Goal: Task Accomplishment & Management: Manage account settings

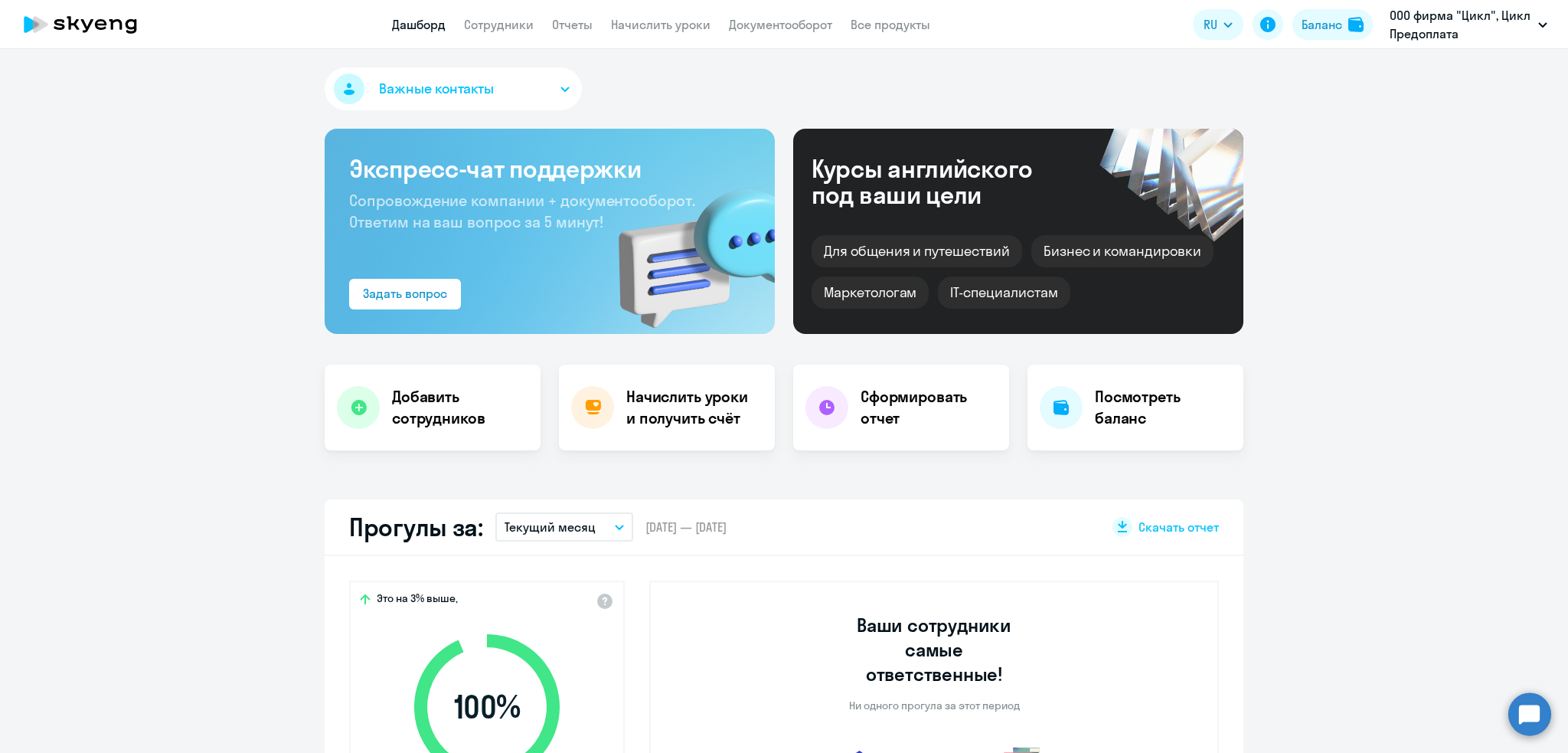
select select "30"
click at [511, 25] on link "Сотрудники" at bounding box center [499, 24] width 70 height 15
select select "30"
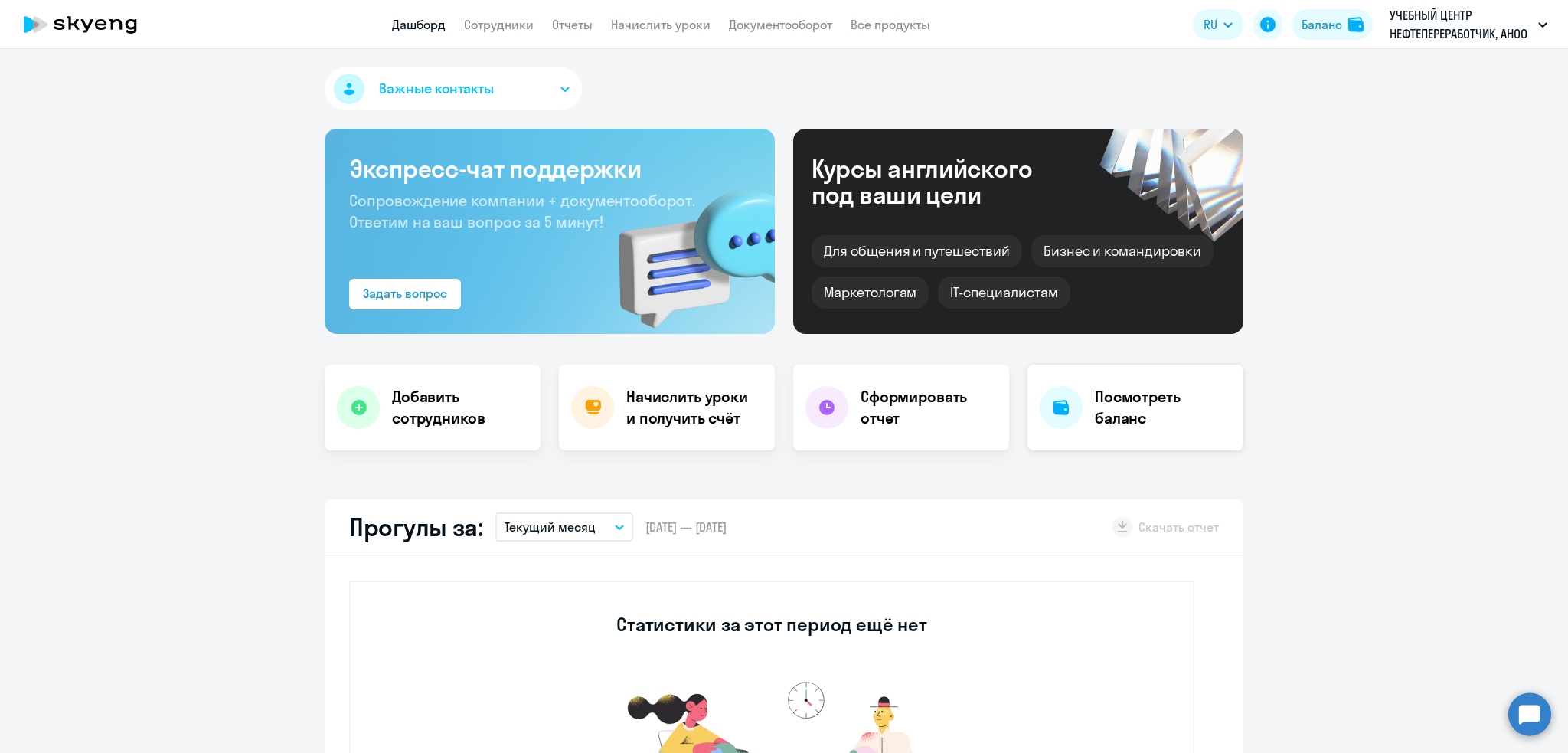
click at [1188, 409] on h4 "Посмотреть баланс" at bounding box center [1162, 408] width 136 height 43
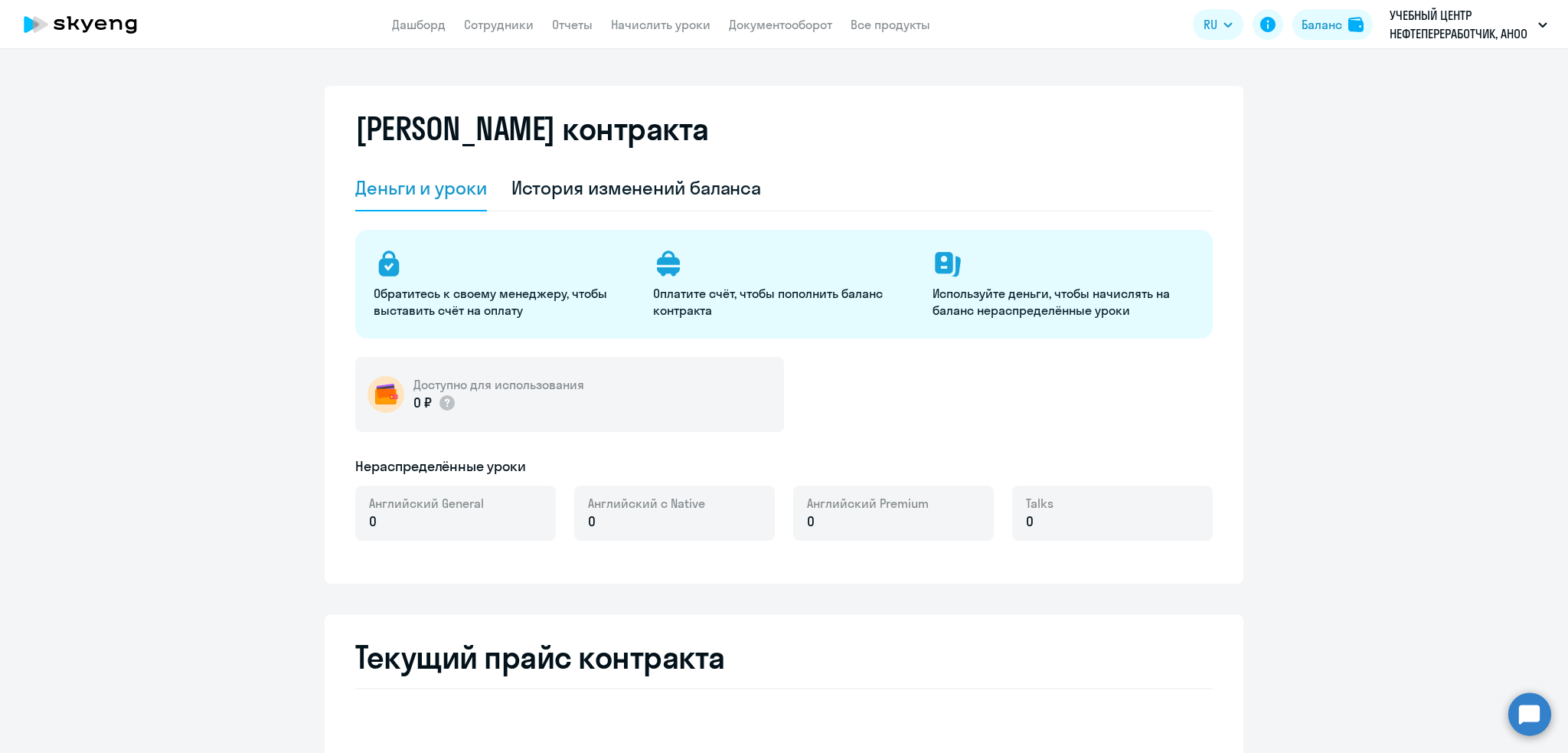
select select "english_adult_not_native_speaker"
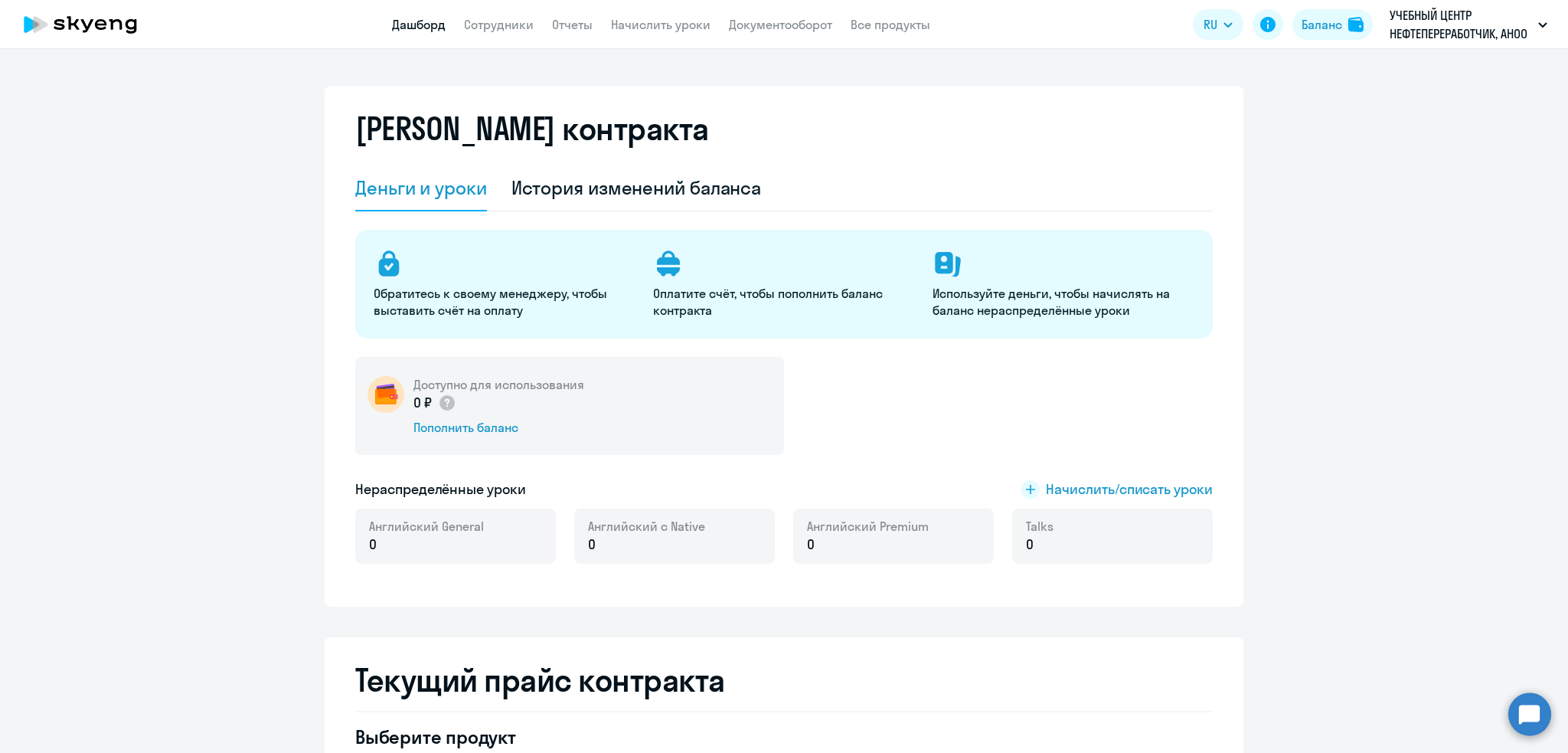
click at [407, 23] on link "Дашборд" at bounding box center [418, 24] width 54 height 15
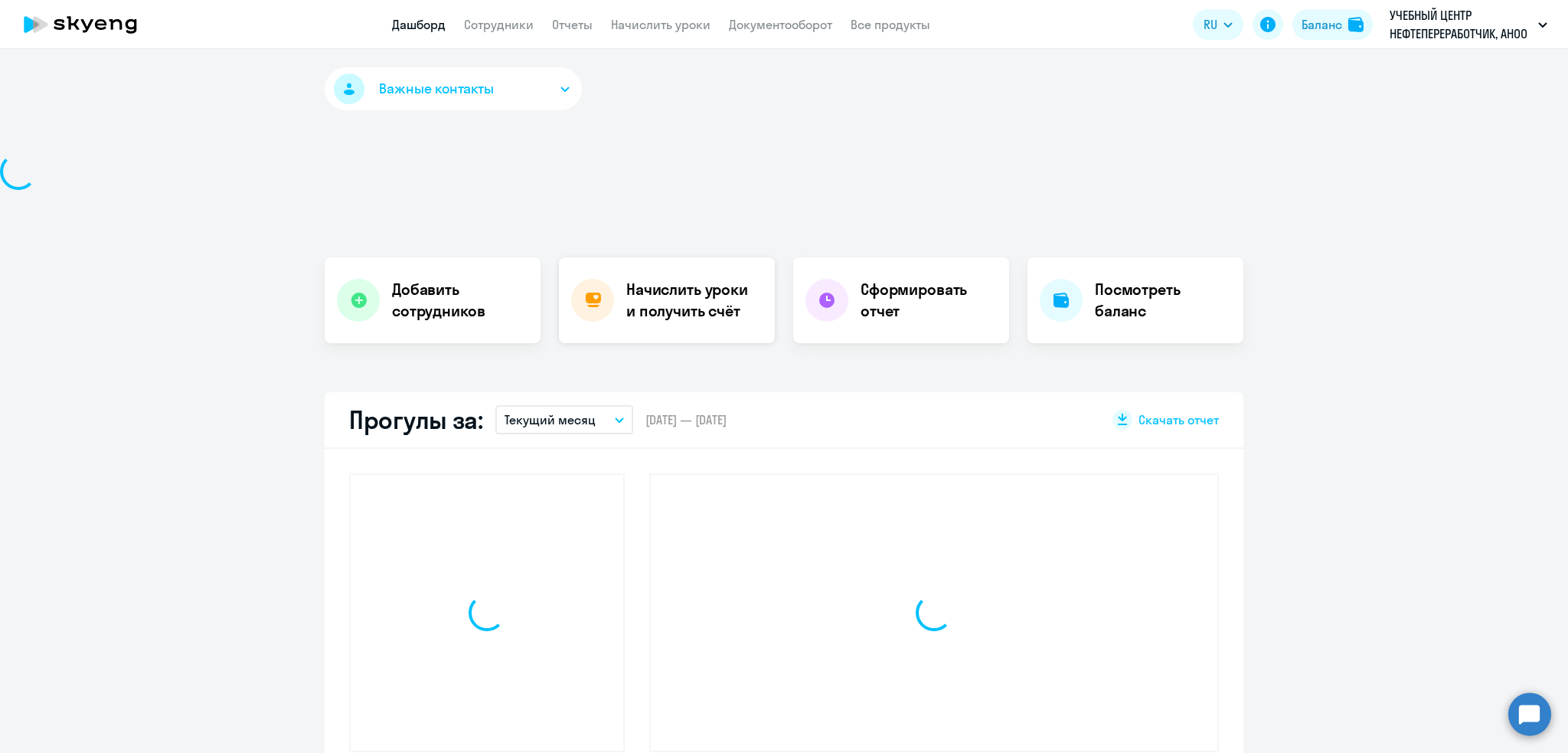
click at [659, 294] on h4 "Начислить уроки и получить счёт" at bounding box center [693, 300] width 134 height 43
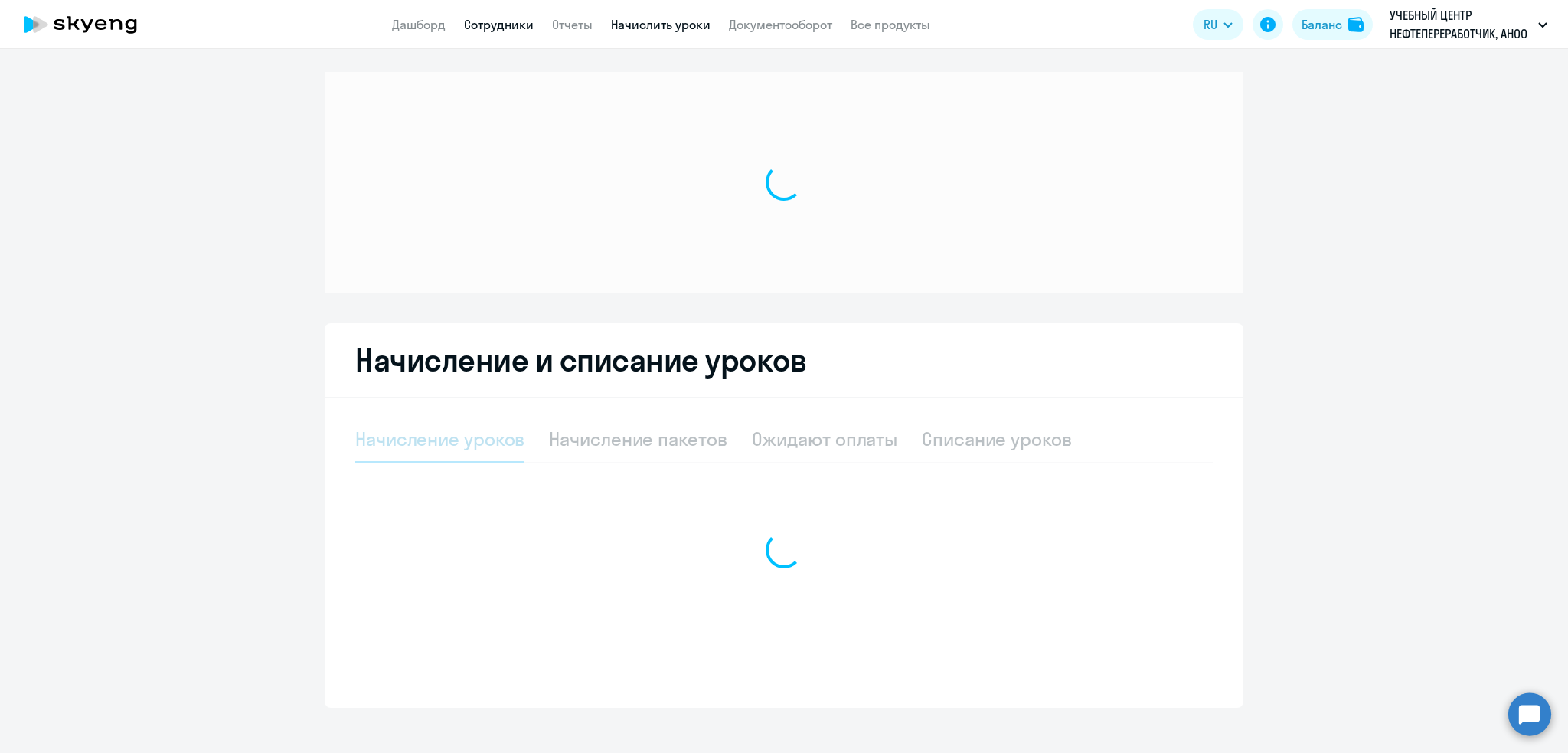
click at [476, 27] on link "Сотрудники" at bounding box center [499, 24] width 70 height 15
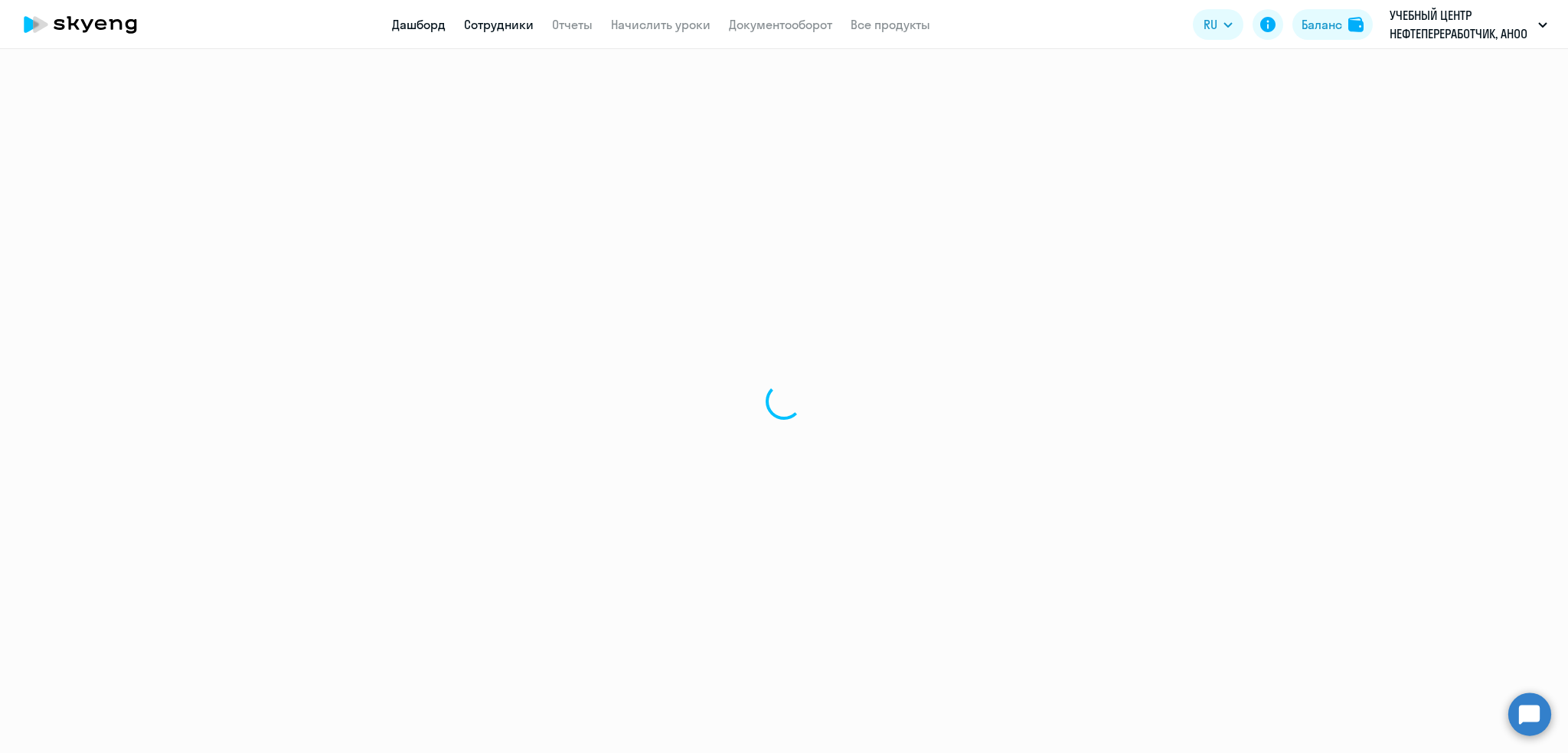
click at [411, 26] on link "Дашборд" at bounding box center [418, 24] width 54 height 15
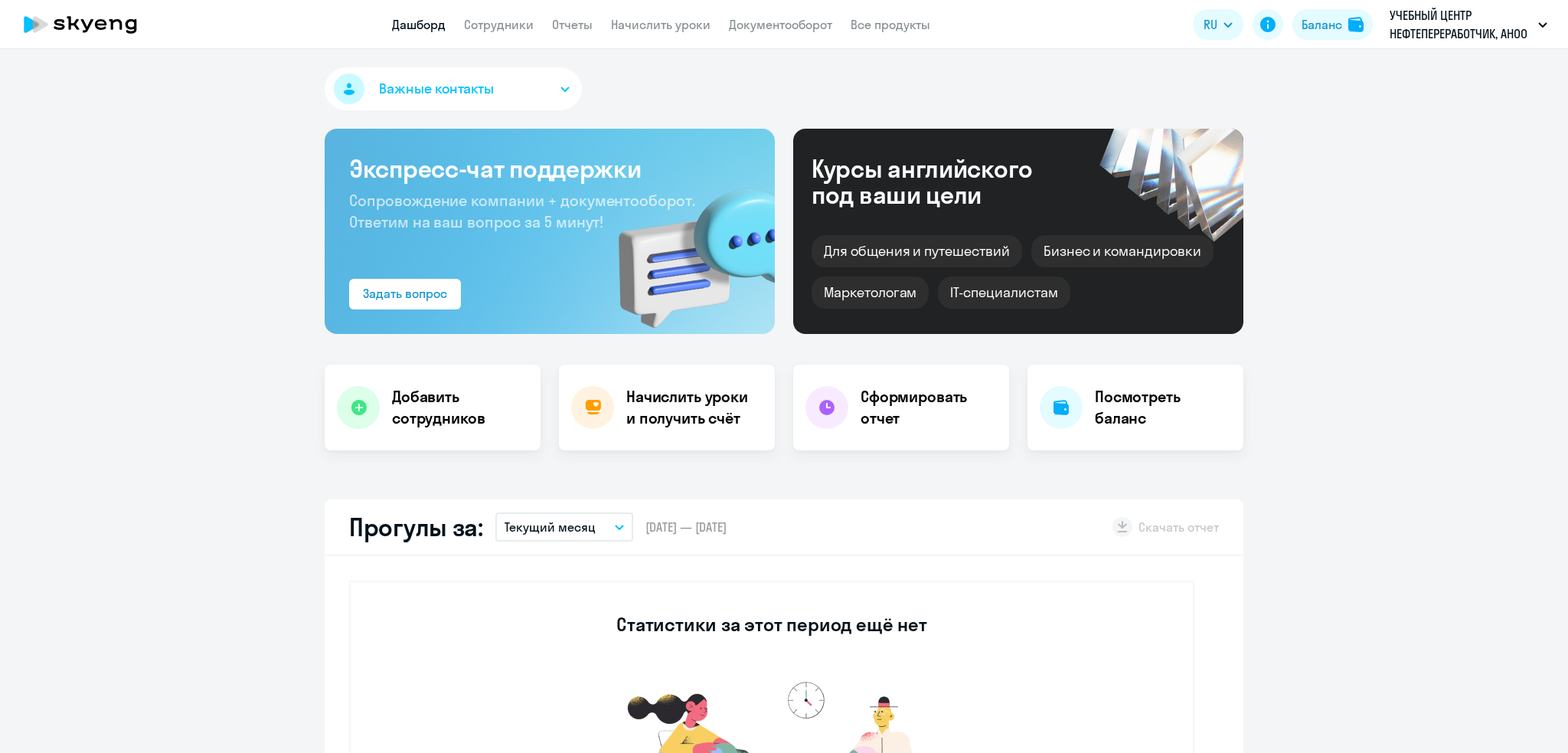
select select "30"
click at [679, 405] on h4 "Начислить уроки и получить счёт" at bounding box center [693, 408] width 134 height 43
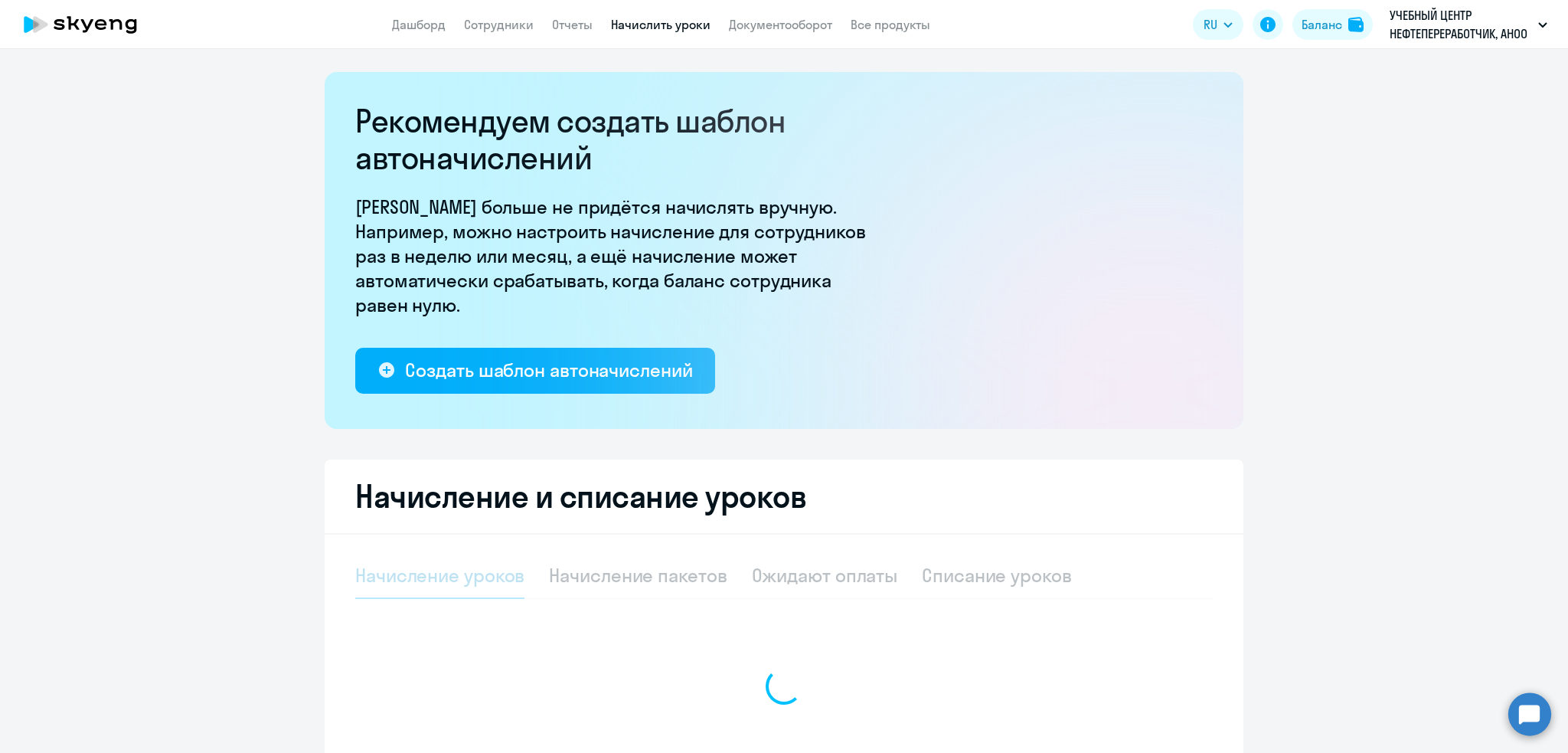
select select "10"
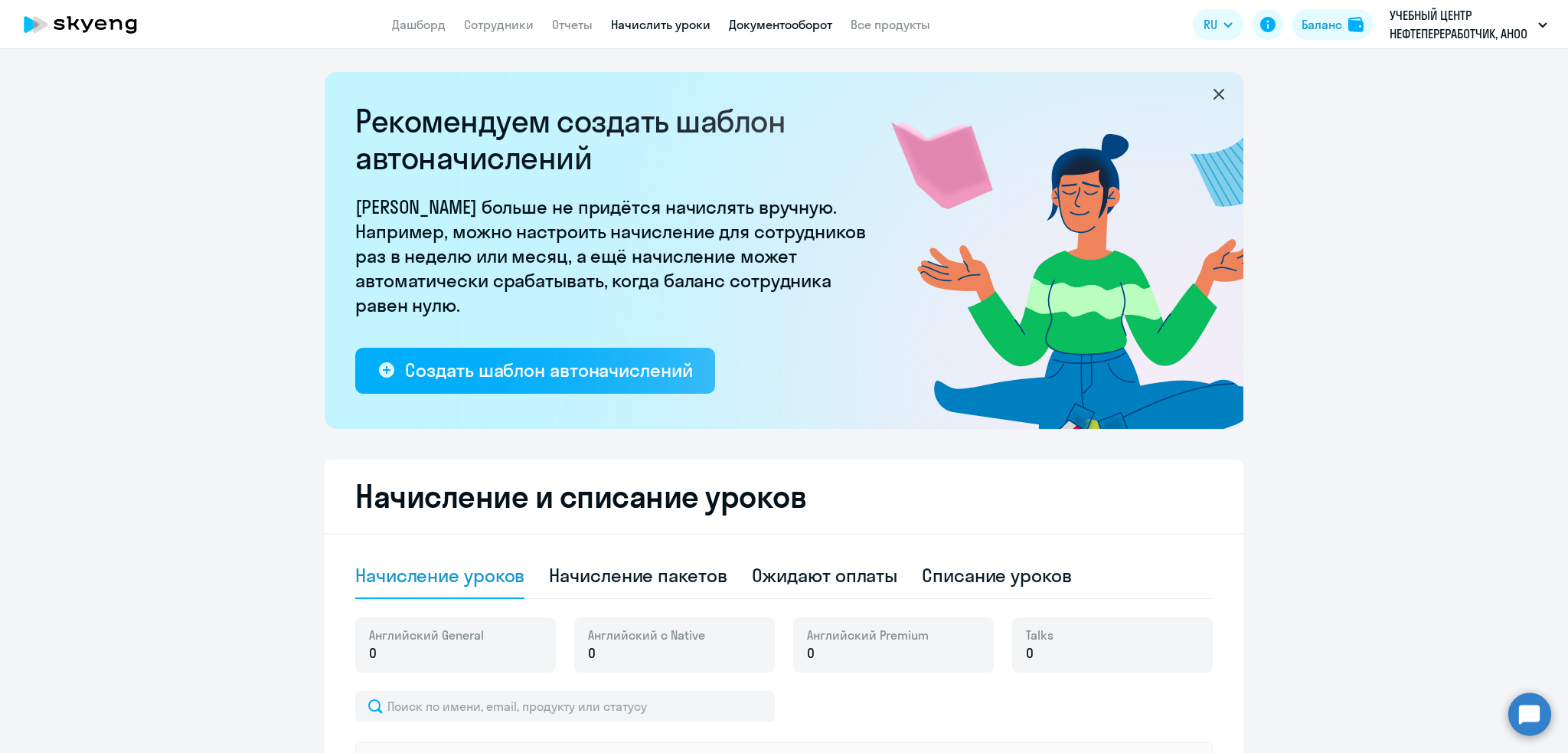
click at [766, 19] on link "Документооборот" at bounding box center [780, 24] width 104 height 15
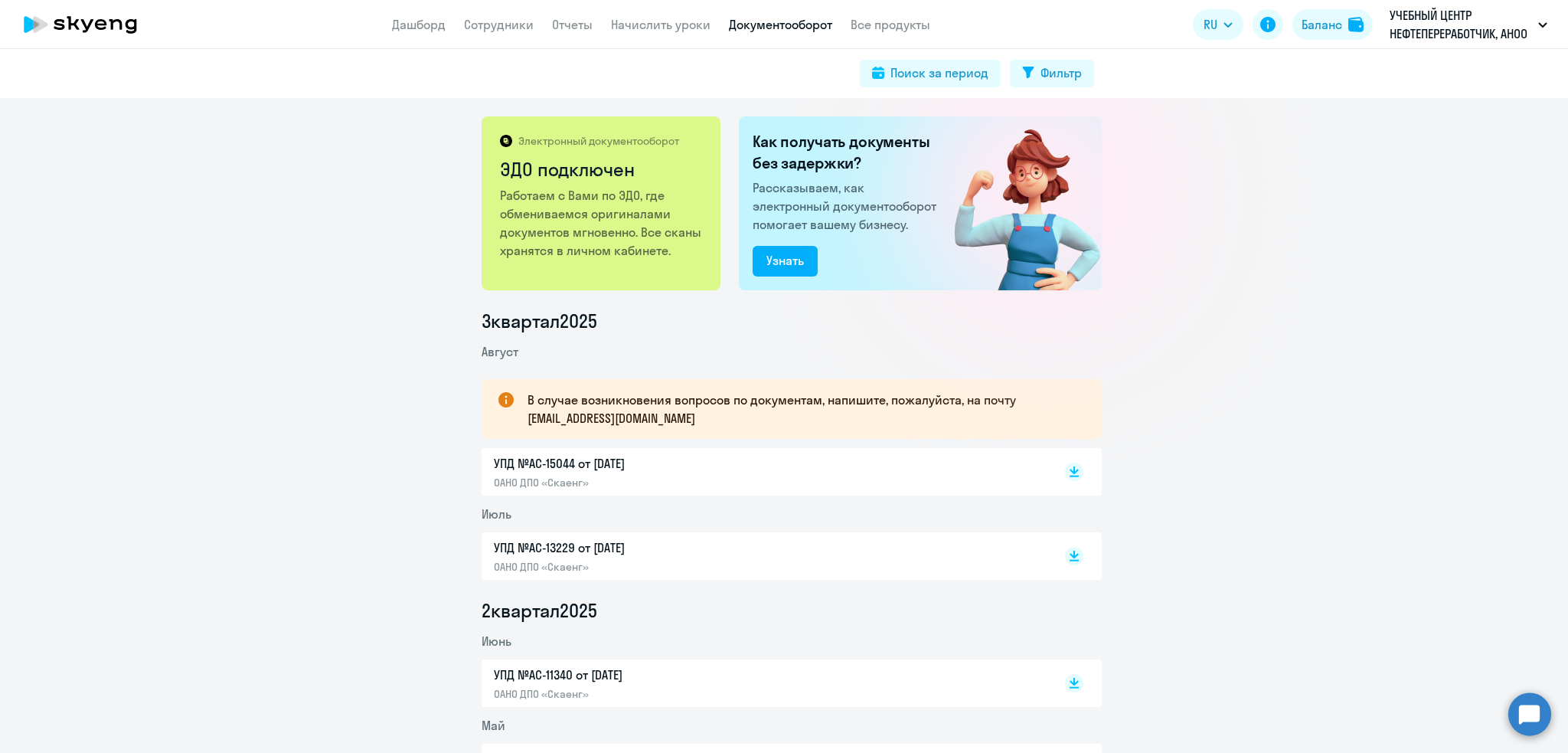
click at [555, 462] on p "УПД №AC-15044 от [DATE]" at bounding box center [655, 463] width 322 height 19
click at [664, 26] on link "Начислить уроки" at bounding box center [661, 24] width 100 height 15
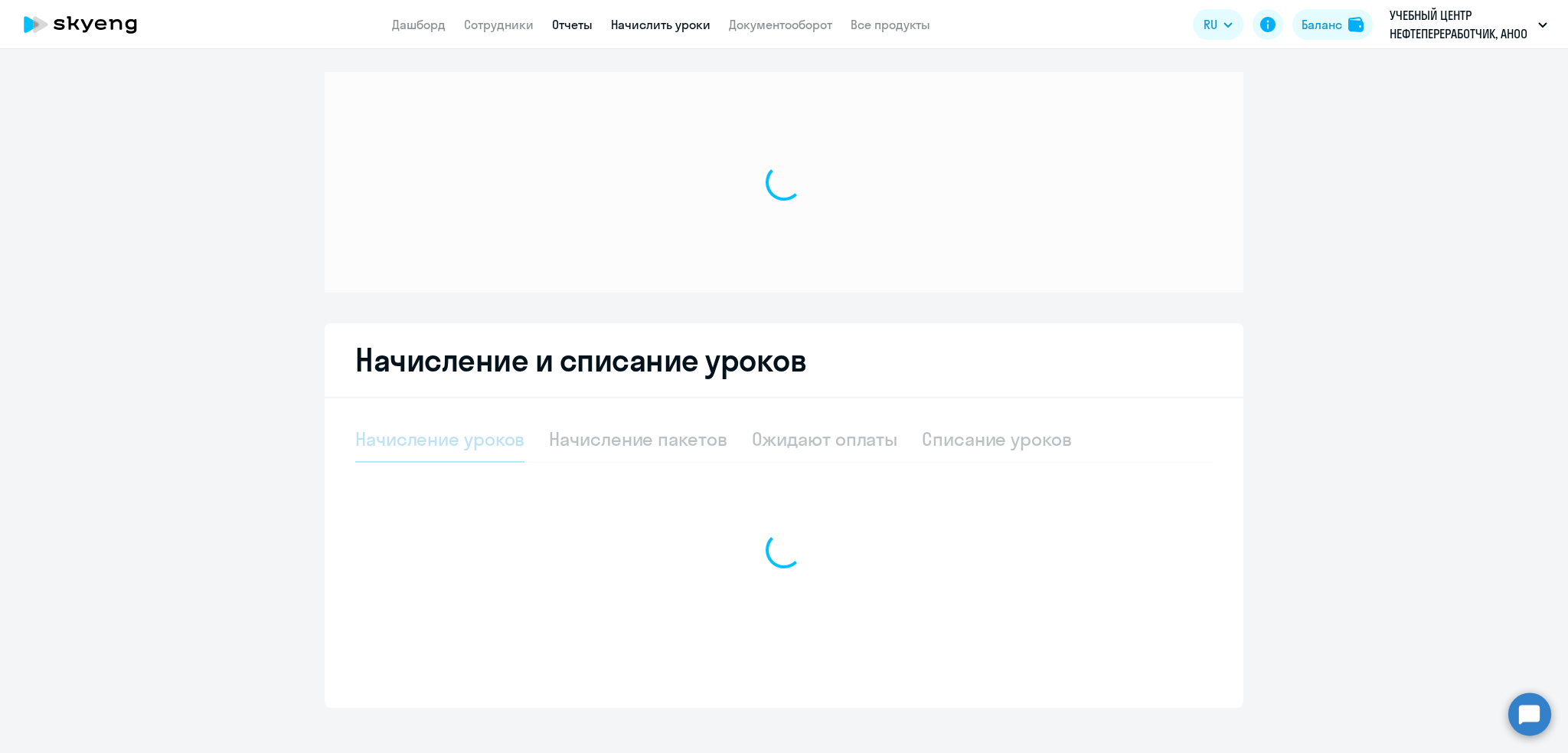
select select "10"
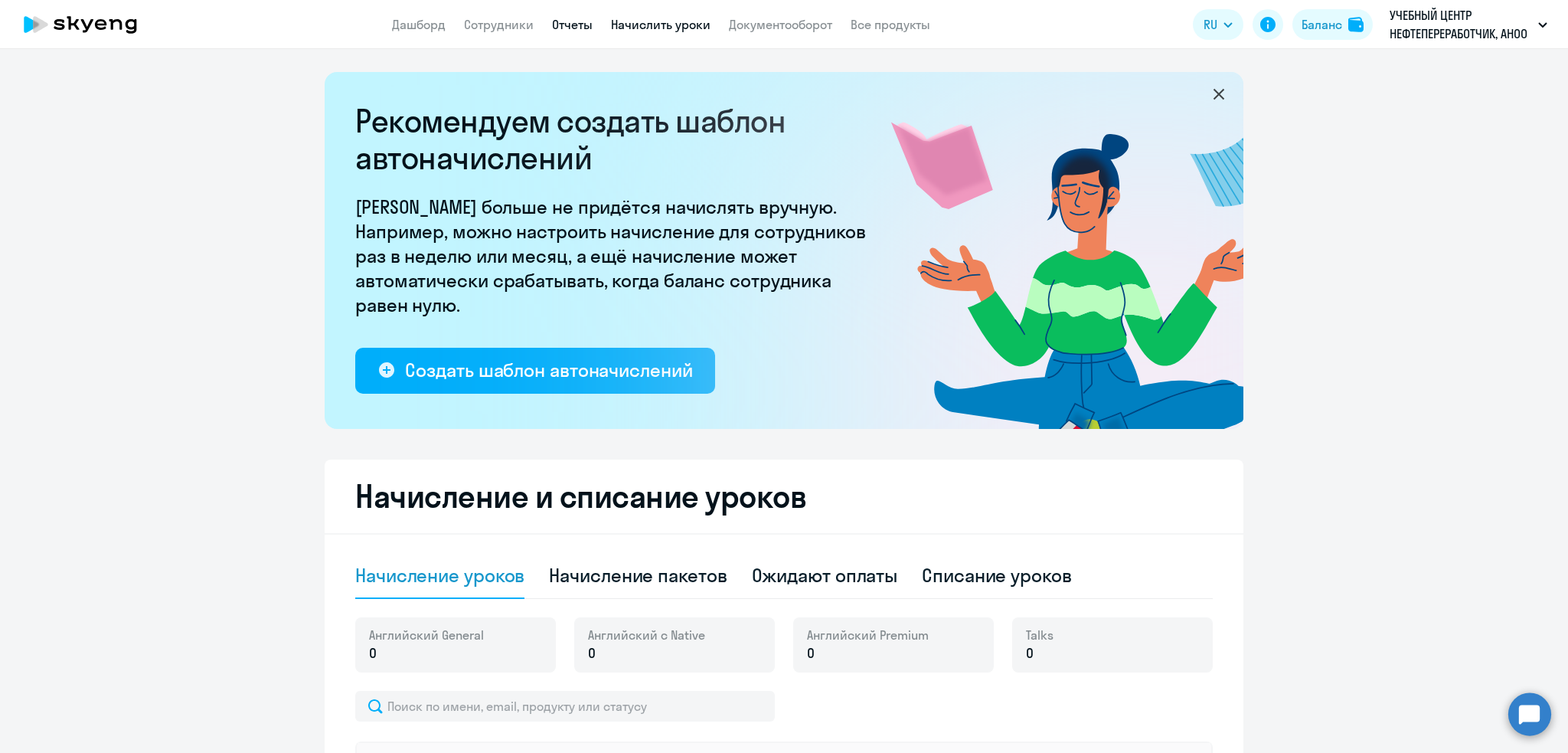
click at [565, 24] on link "Отчеты" at bounding box center [571, 24] width 40 height 15
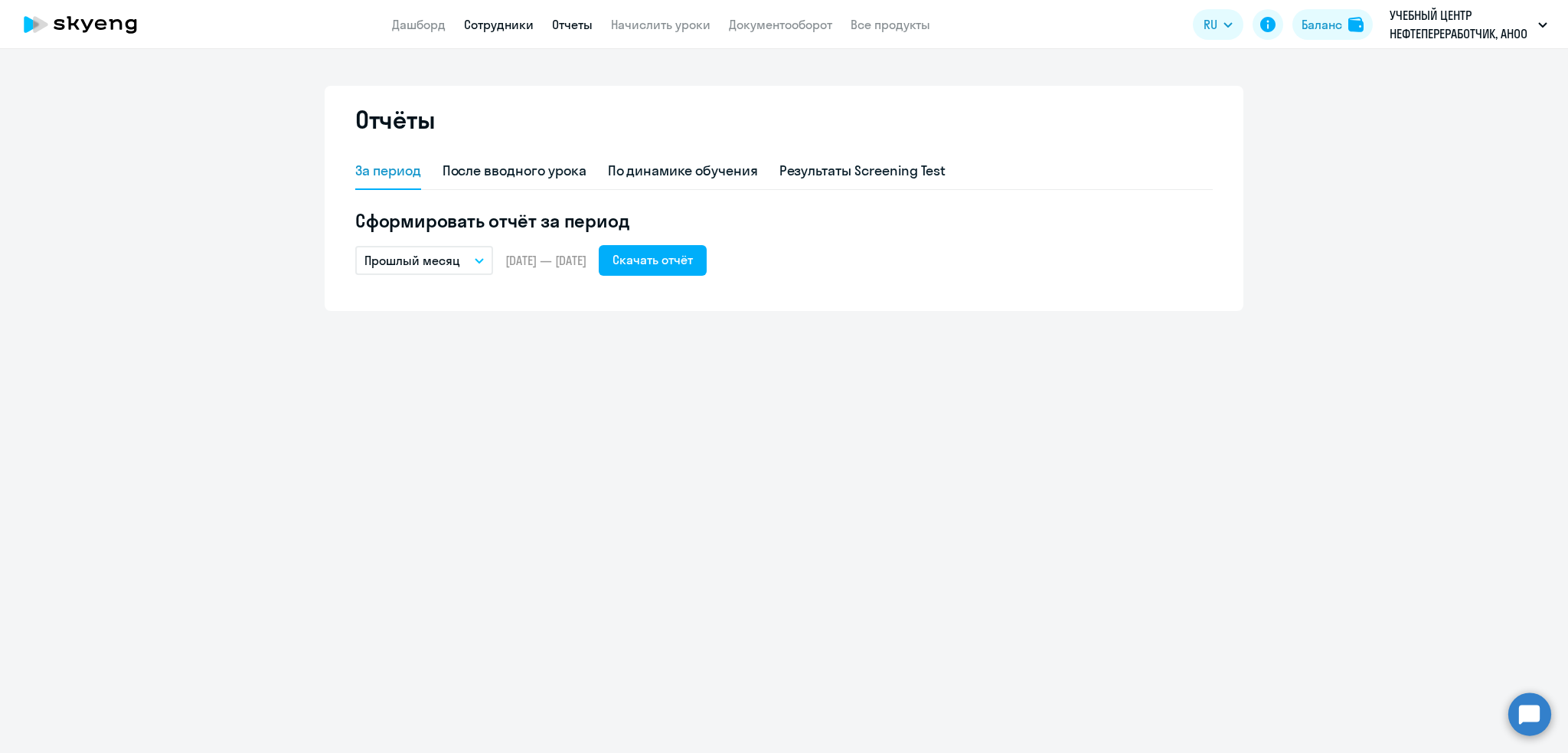
click at [491, 22] on link "Сотрудники" at bounding box center [499, 24] width 70 height 15
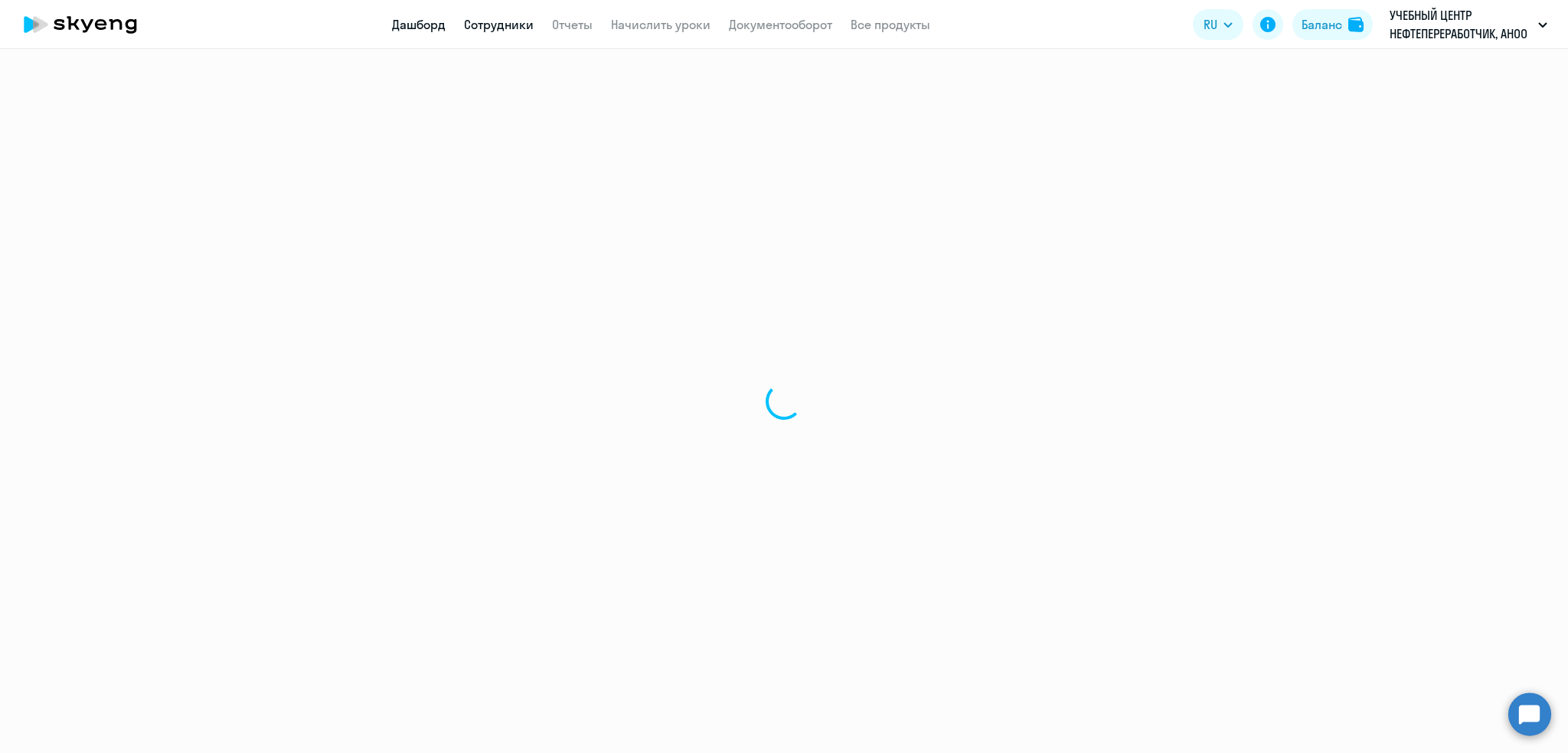
select select "30"
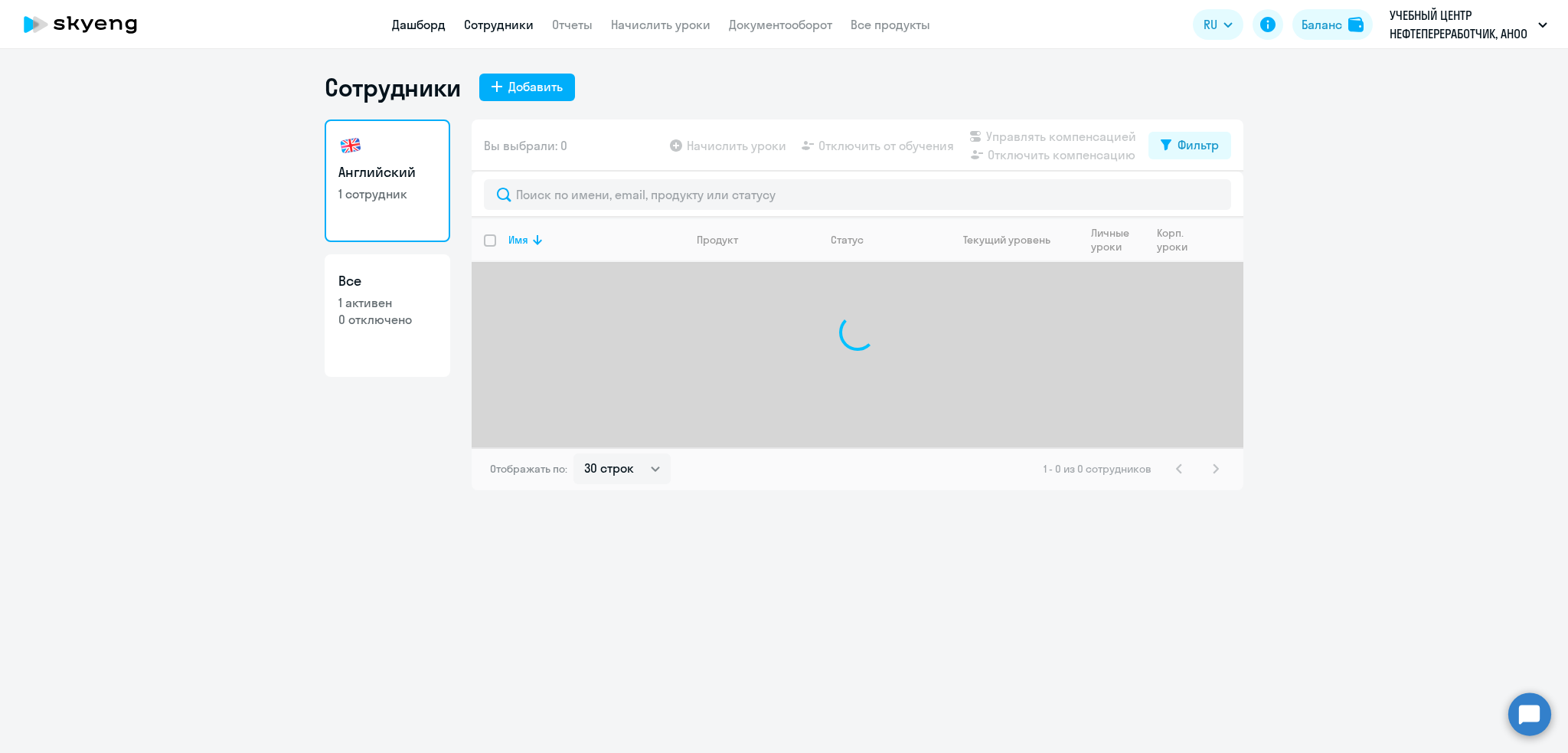
click at [418, 17] on link "Дашборд" at bounding box center [418, 24] width 54 height 15
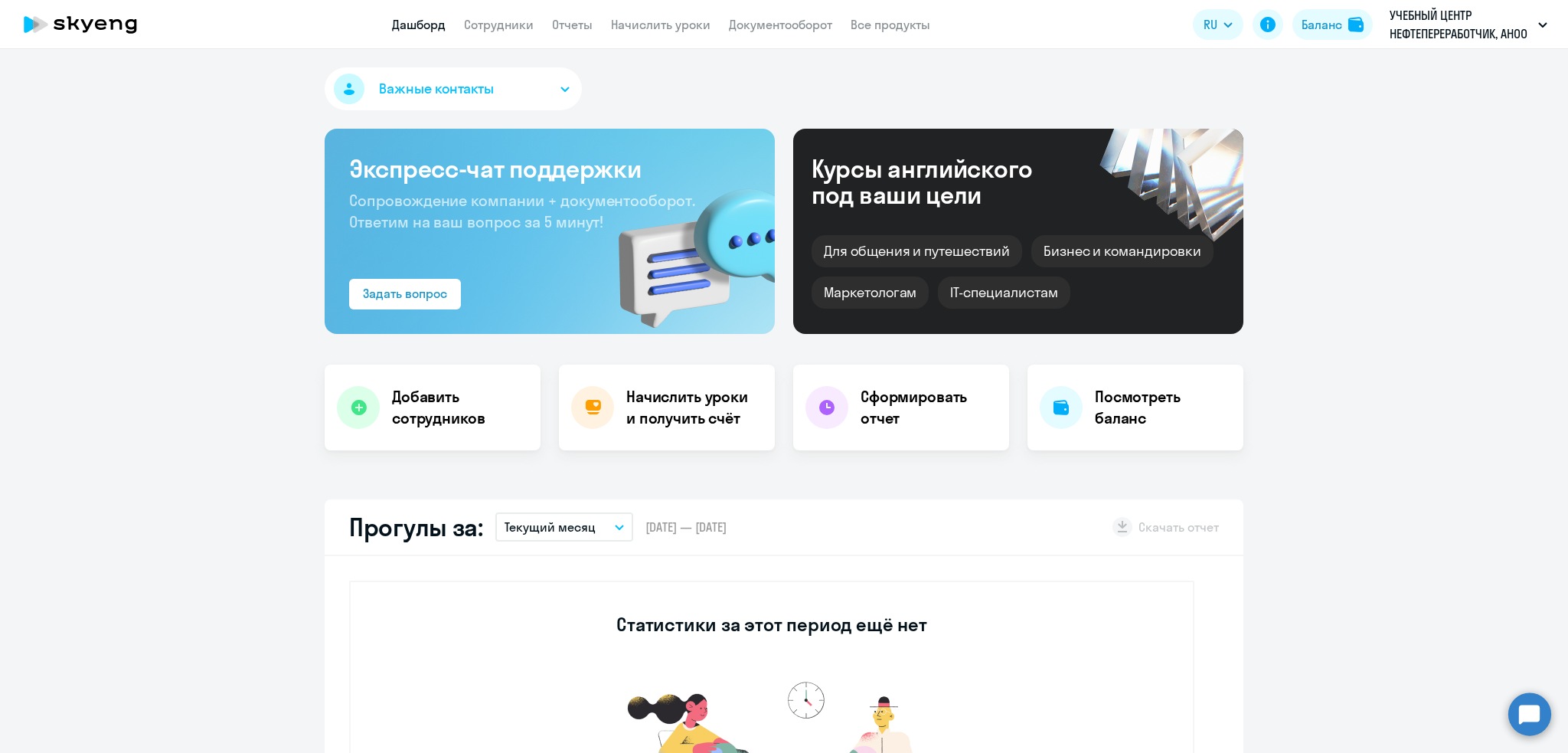
select select "30"
click at [1142, 402] on h4 "Посмотреть баланс" at bounding box center [1162, 408] width 136 height 43
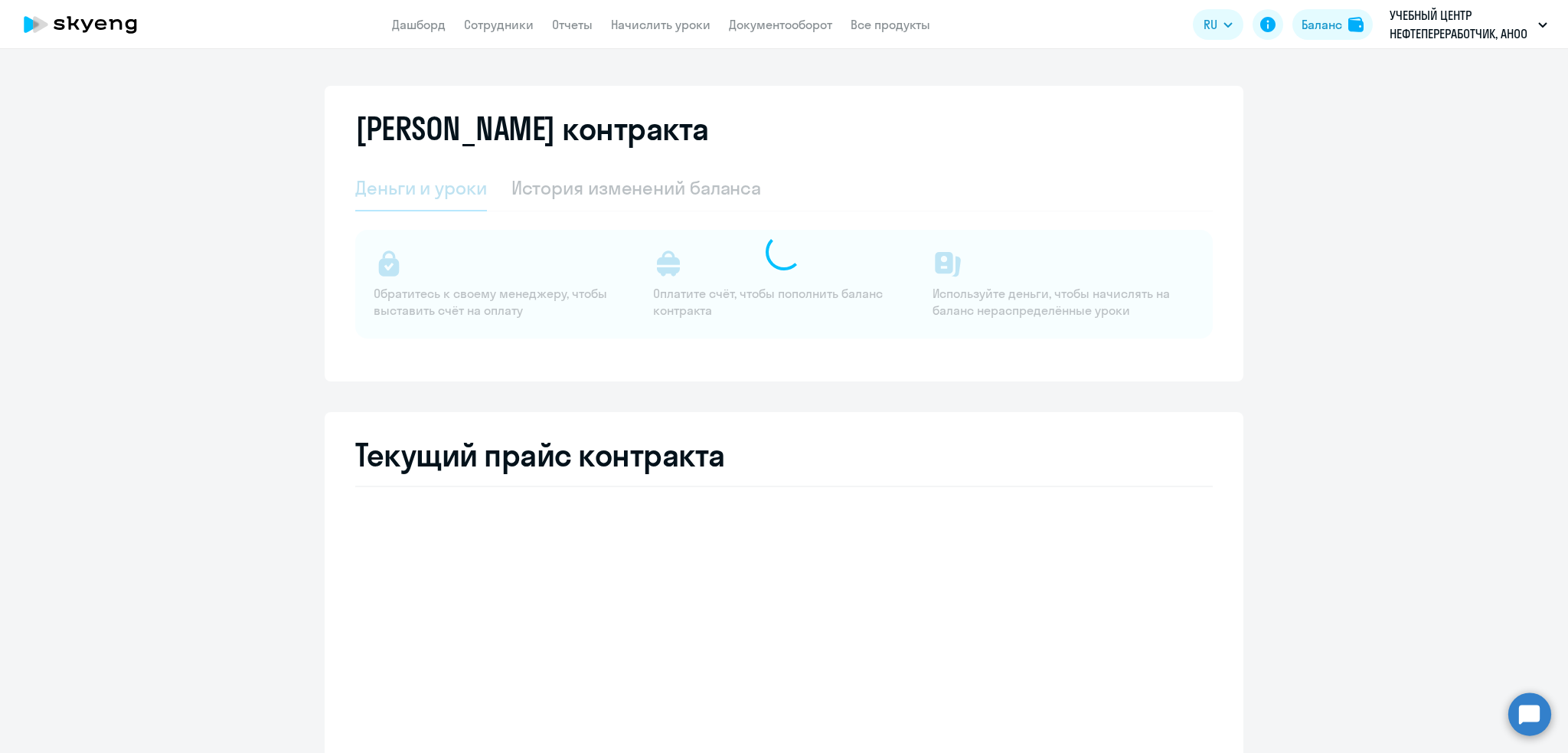
select select "english_adult_not_native_speaker"
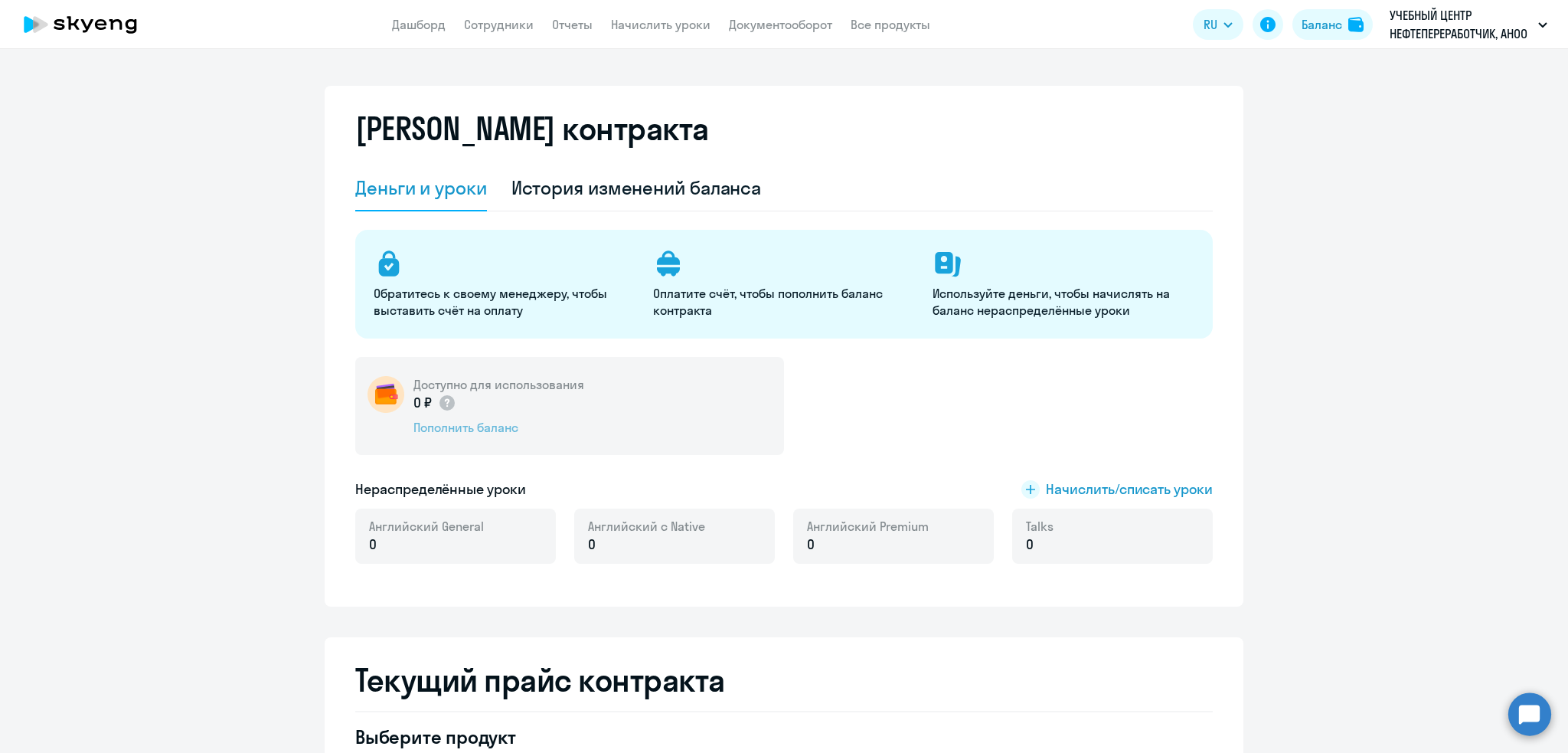
click at [462, 422] on div "Пополнить баланс" at bounding box center [498, 427] width 170 height 17
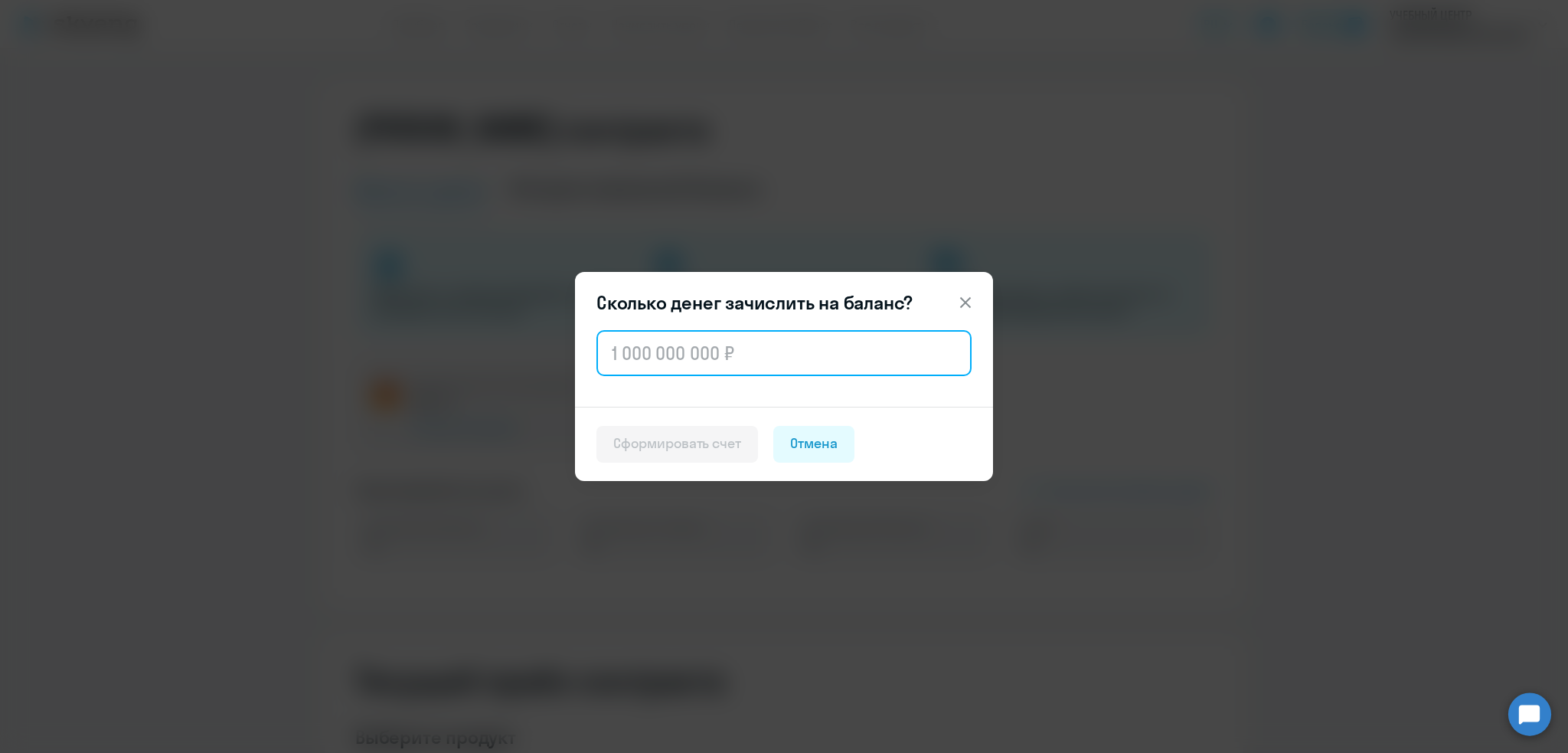
click at [753, 357] on input "text" at bounding box center [784, 353] width 376 height 46
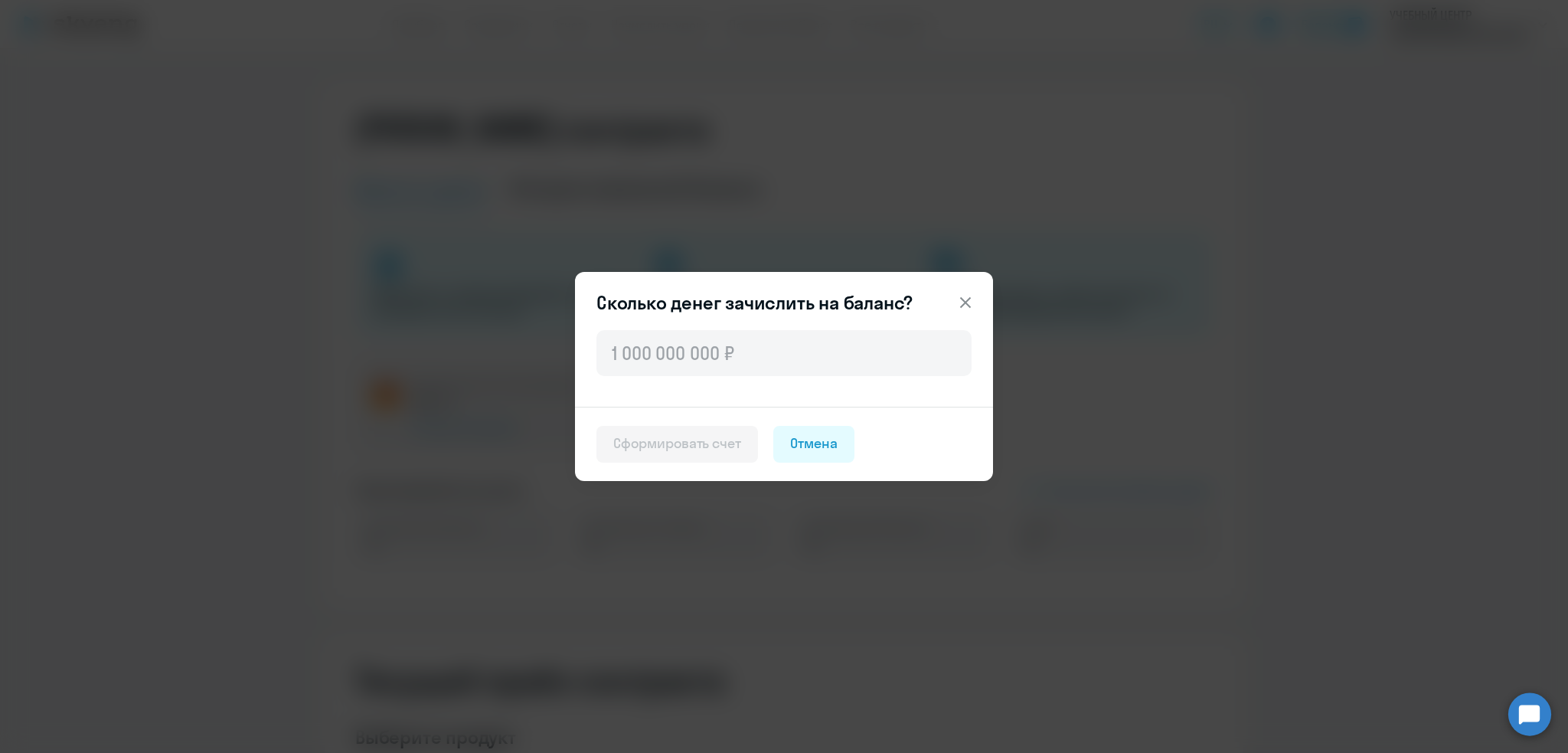
drag, startPoint x: 1246, startPoint y: 366, endPoint x: 1155, endPoint y: 326, distance: 99.4
click at [1246, 366] on div "Сколько денег зачислить на баланс? Сформировать счет Отмена" at bounding box center [784, 376] width 1568 height 753
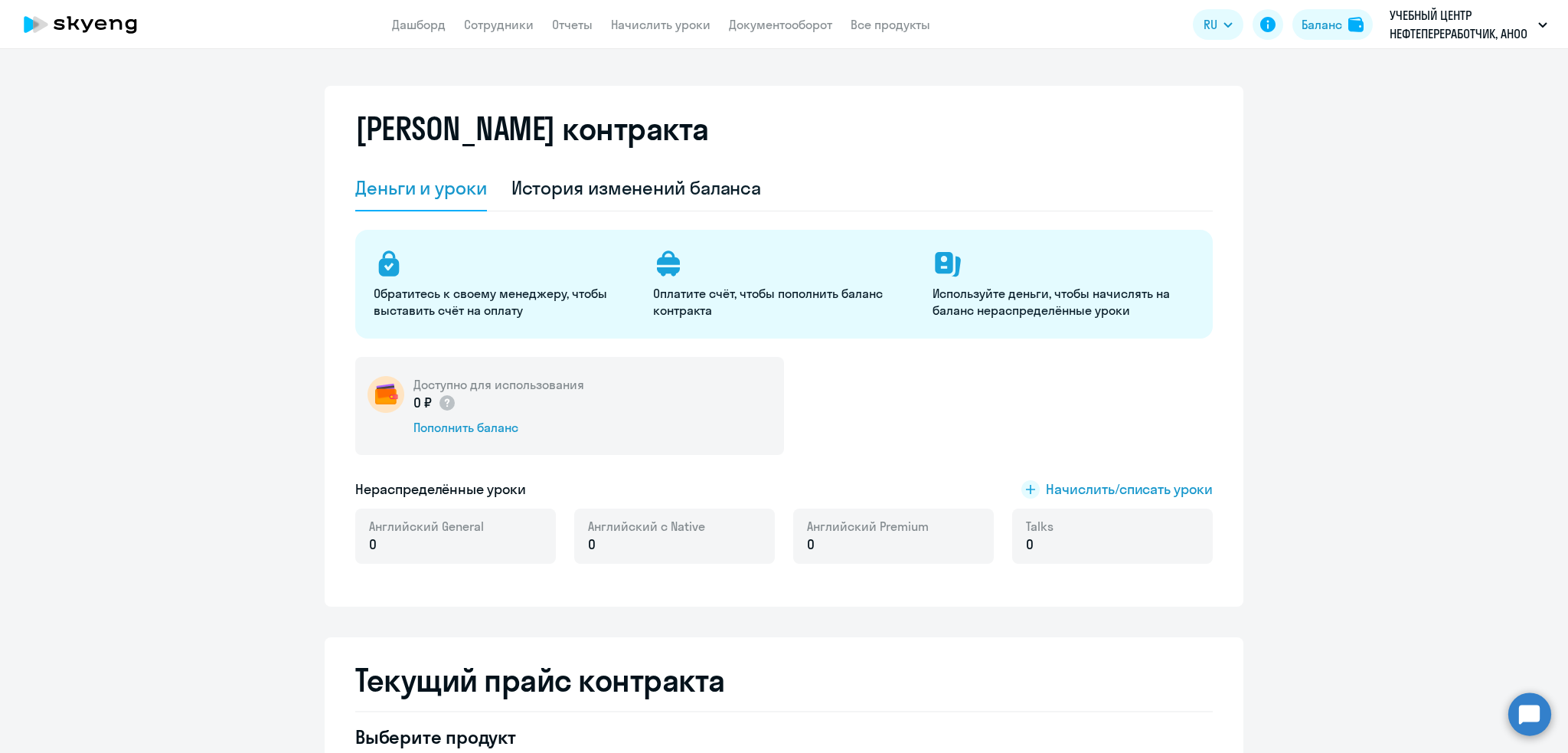
click at [657, 552] on p "0" at bounding box center [647, 544] width 117 height 20
click at [507, 17] on link "Сотрудники" at bounding box center [499, 24] width 70 height 15
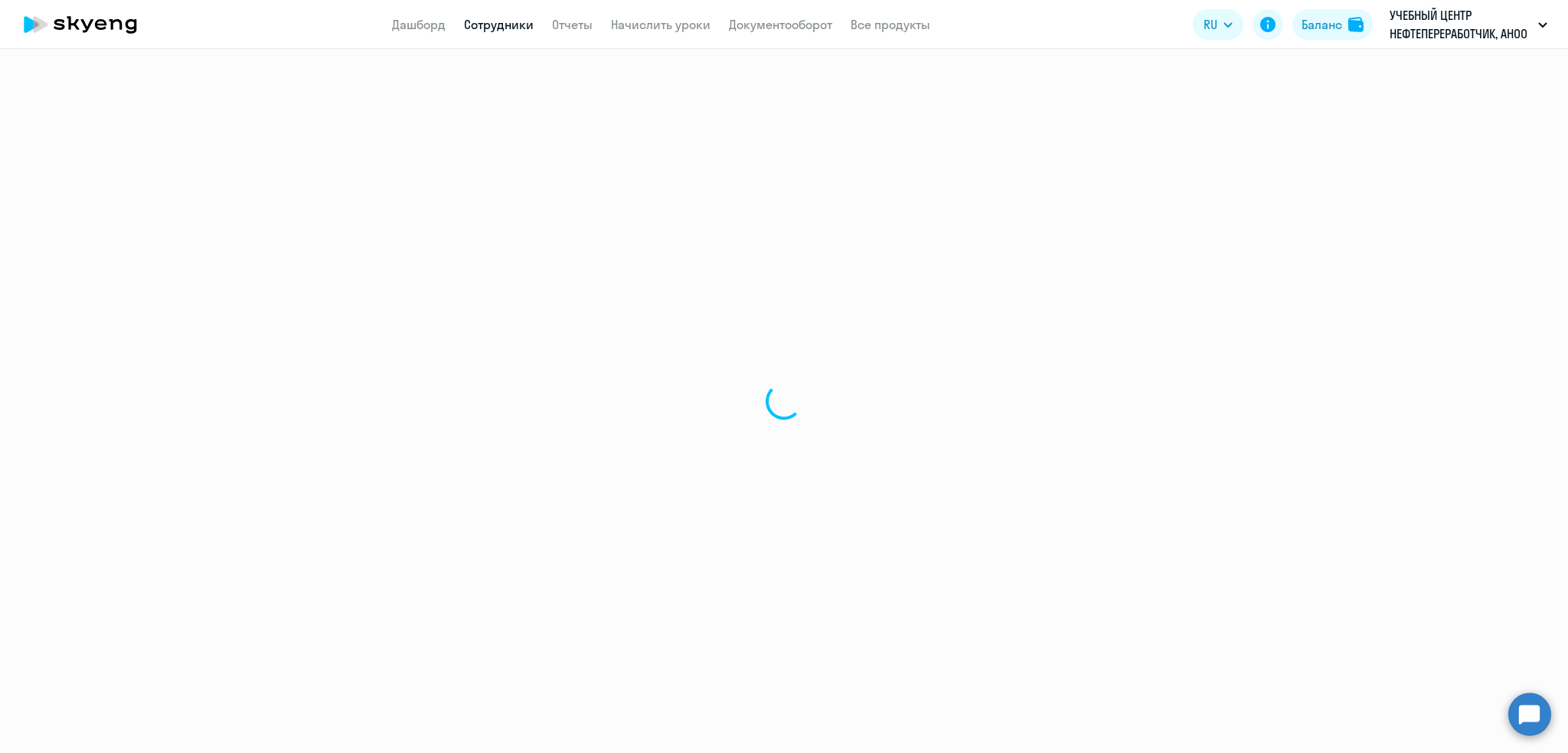
select select "30"
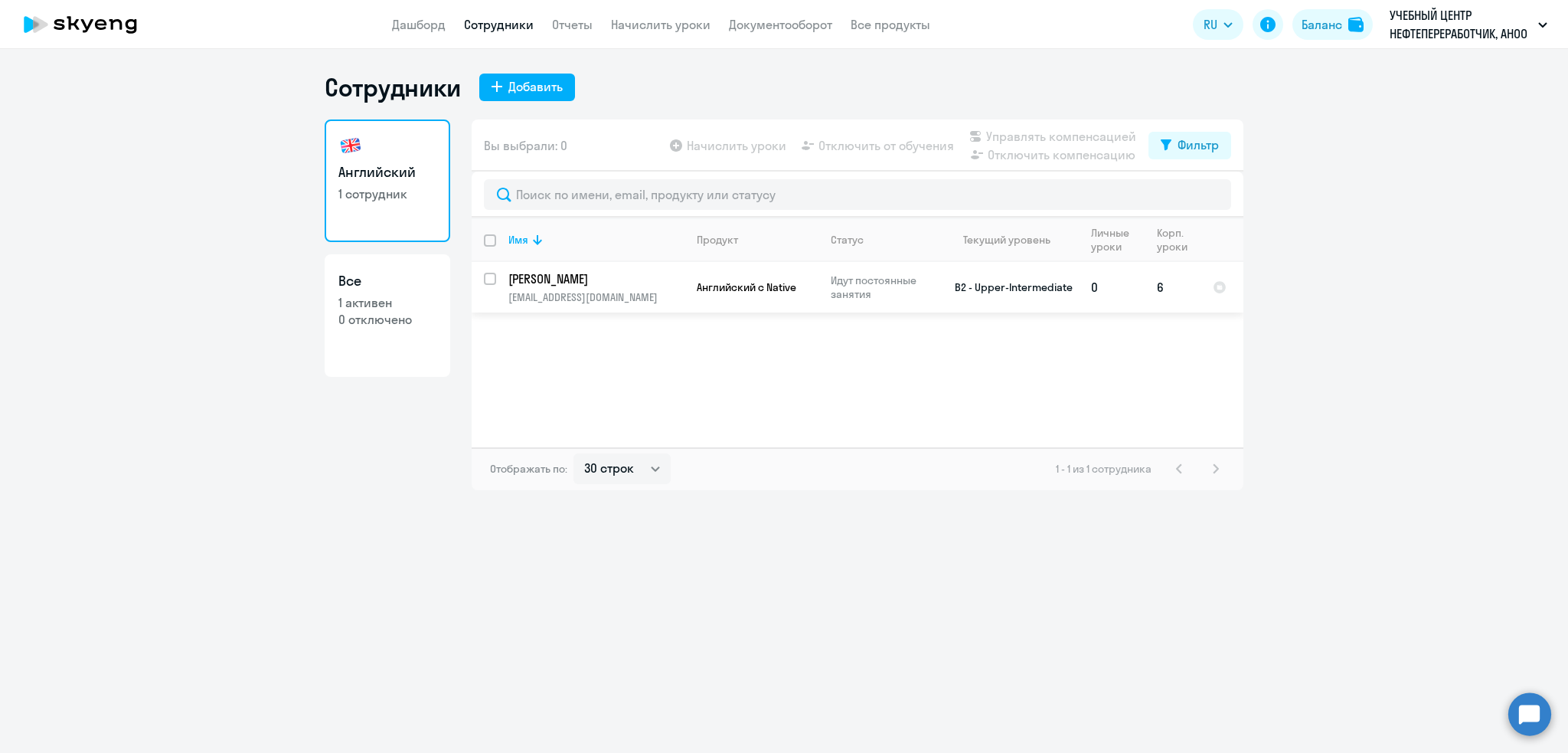
click at [585, 284] on p "[PERSON_NAME]" at bounding box center [595, 279] width 173 height 17
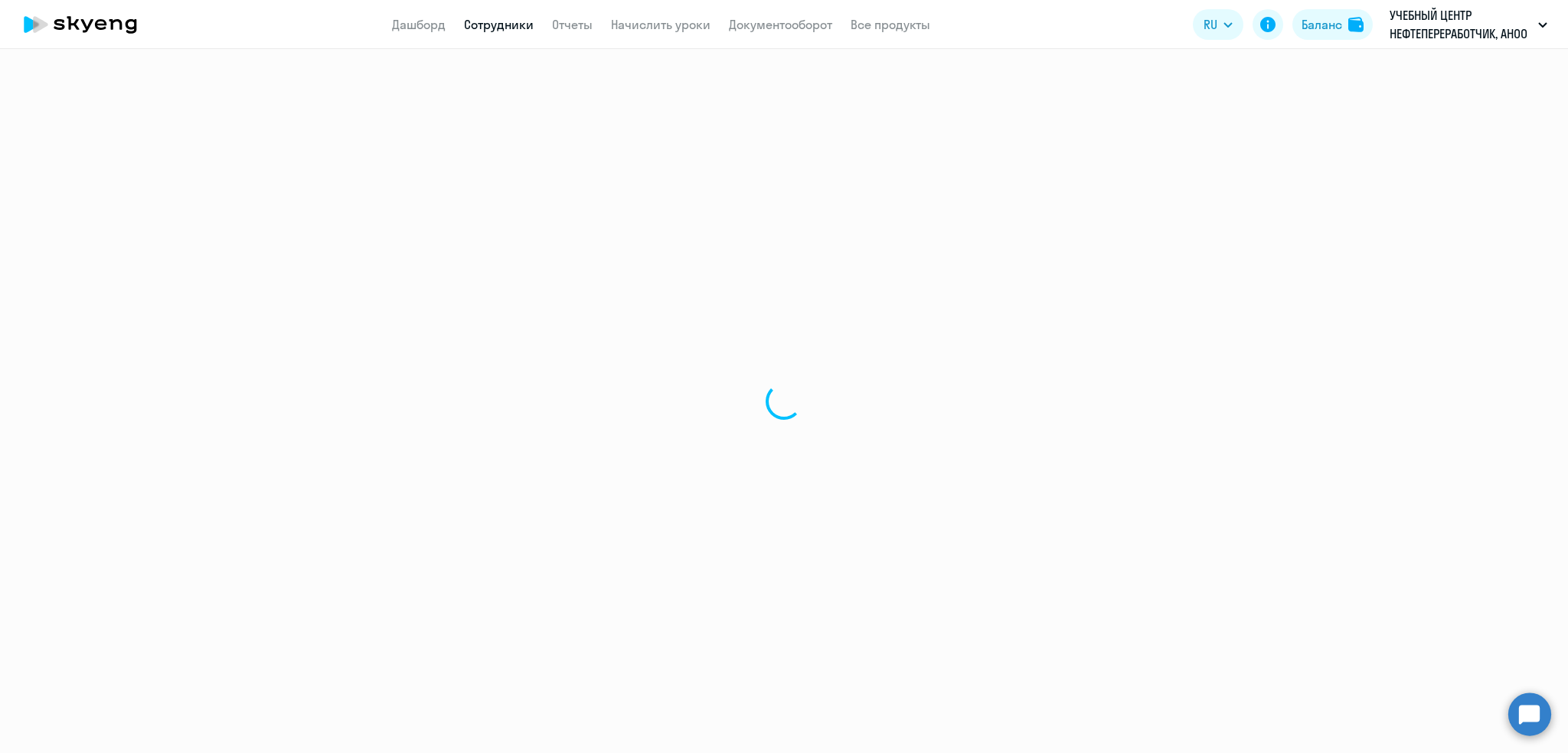
select select "english"
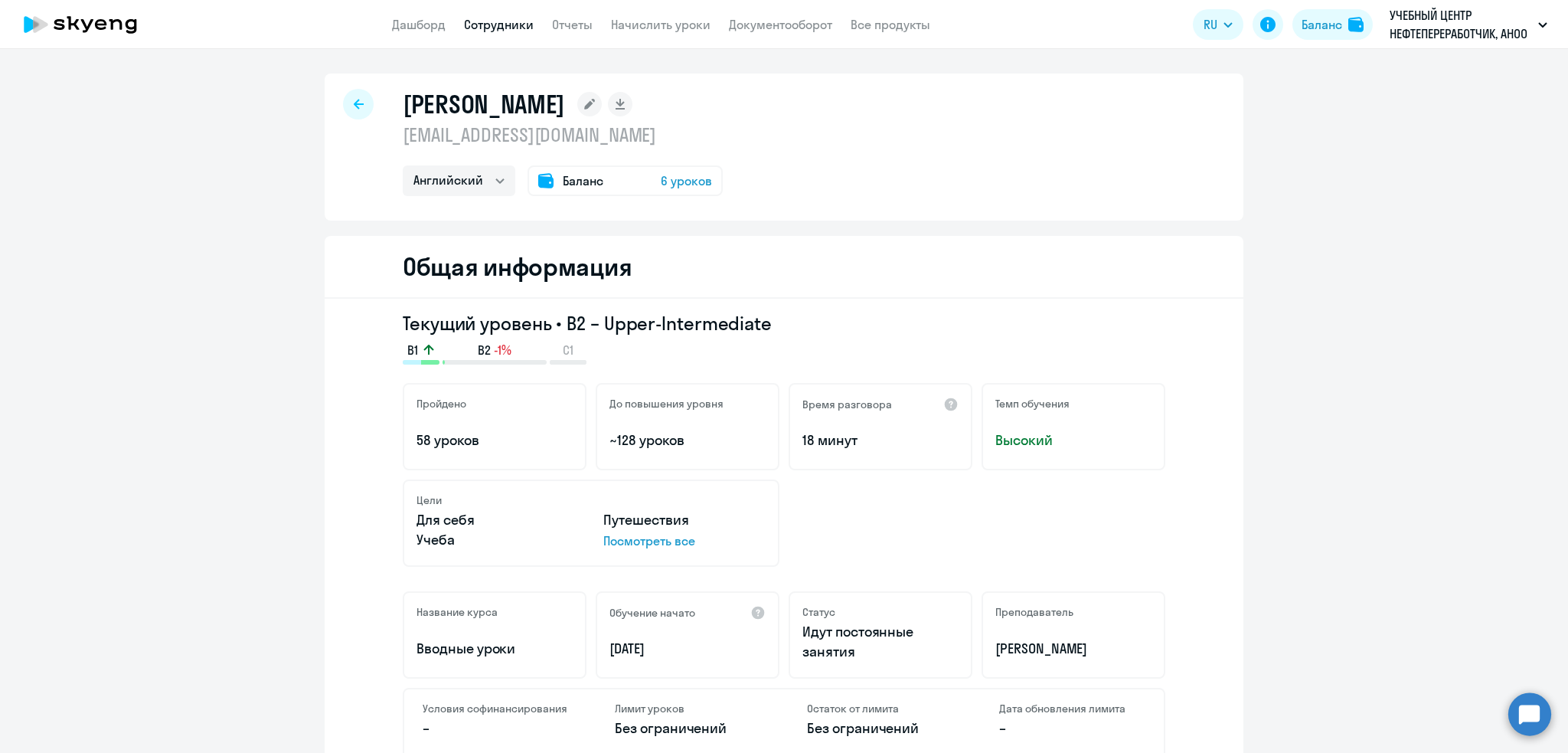
click at [581, 177] on span "Баланс" at bounding box center [583, 181] width 40 height 19
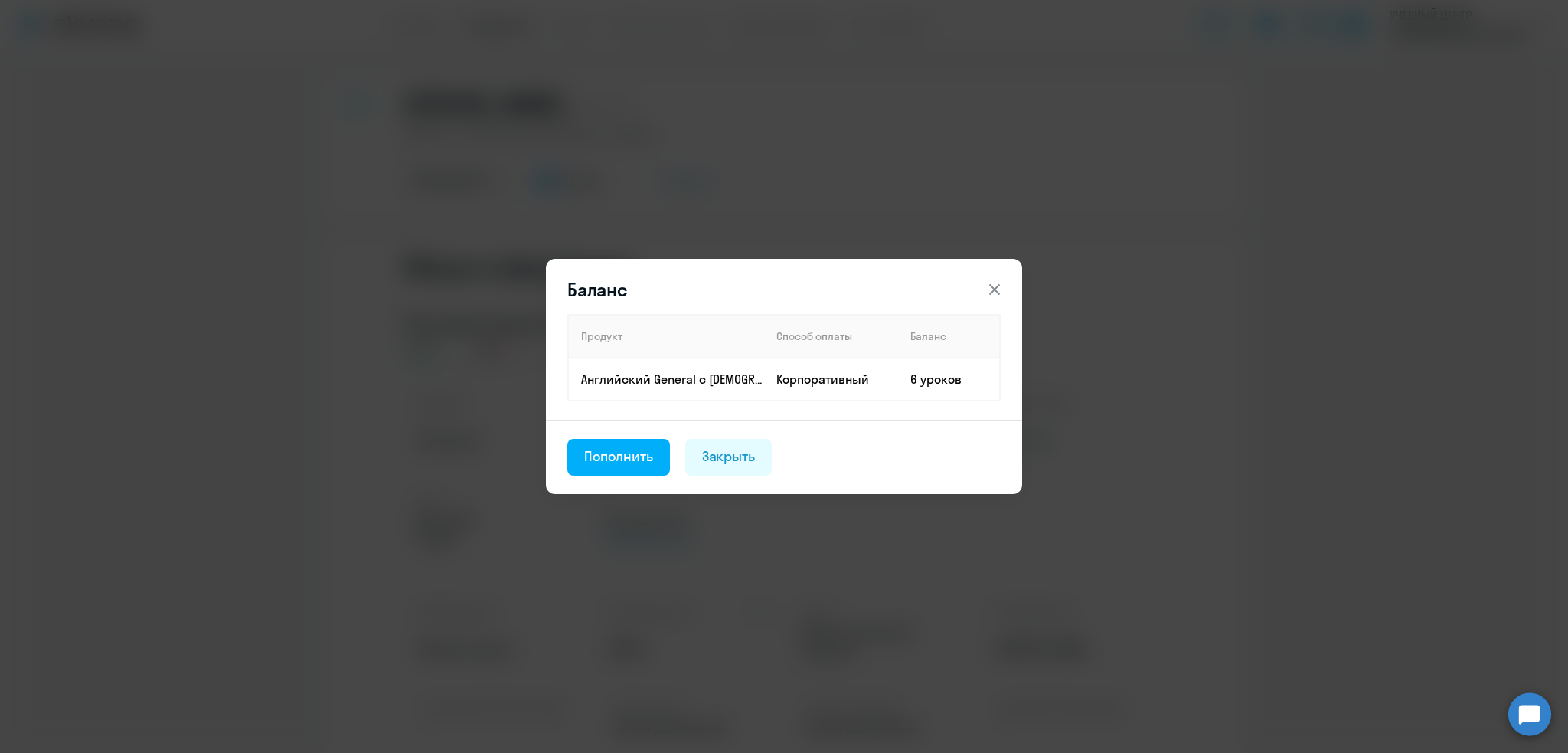
click at [1000, 292] on icon at bounding box center [995, 290] width 19 height 19
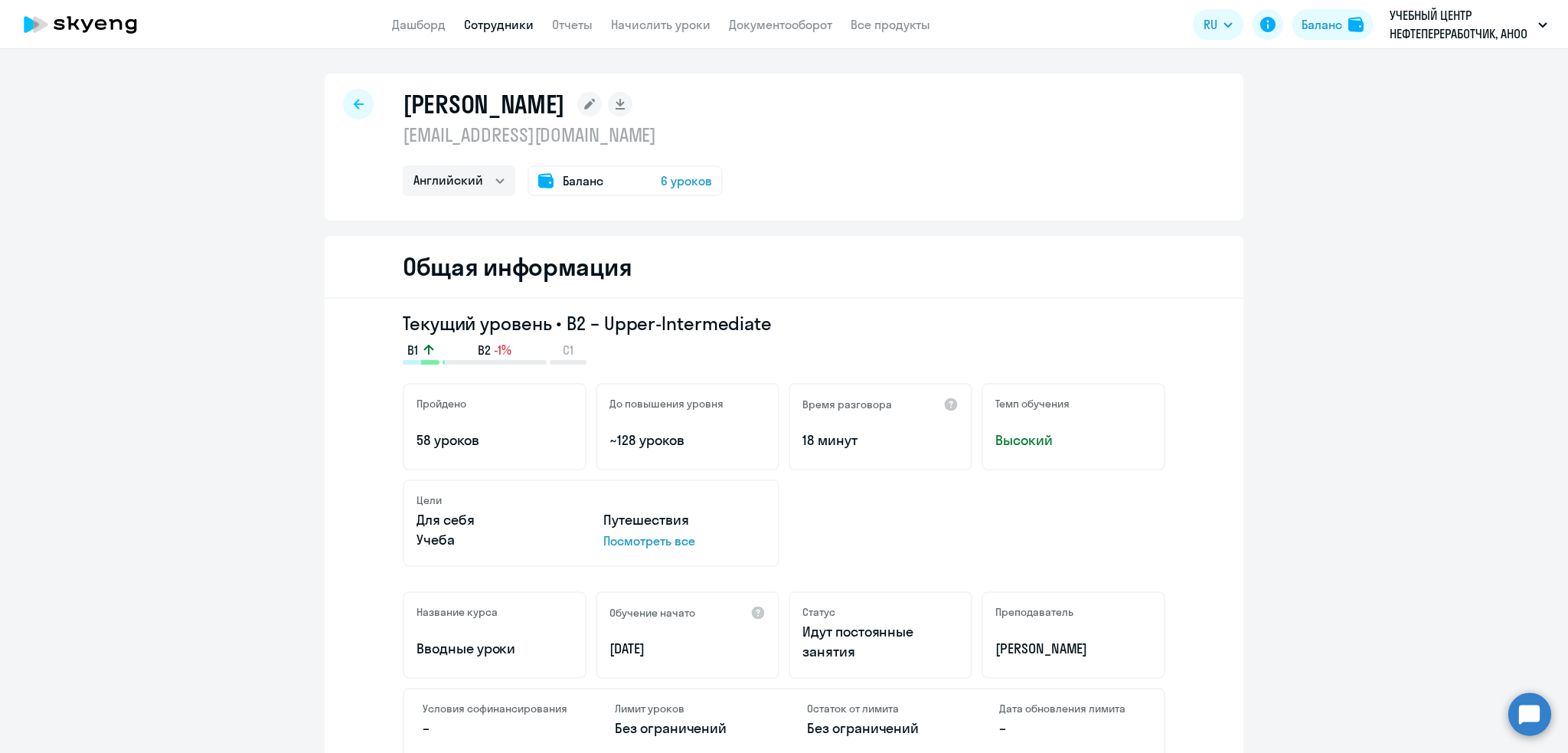
click at [563, 179] on span "Баланс" at bounding box center [583, 181] width 40 height 19
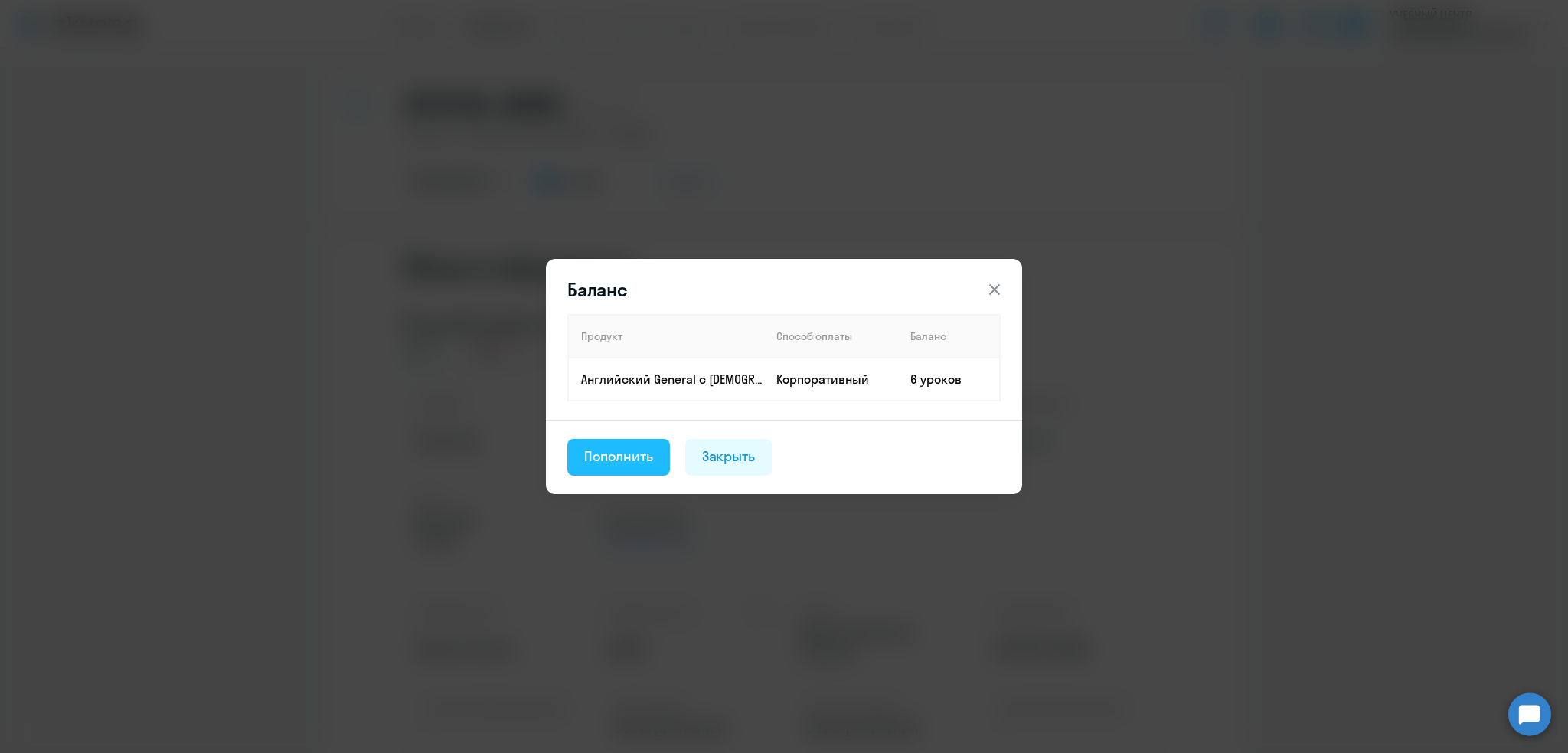
click at [619, 456] on div "Пополнить" at bounding box center [618, 456] width 69 height 20
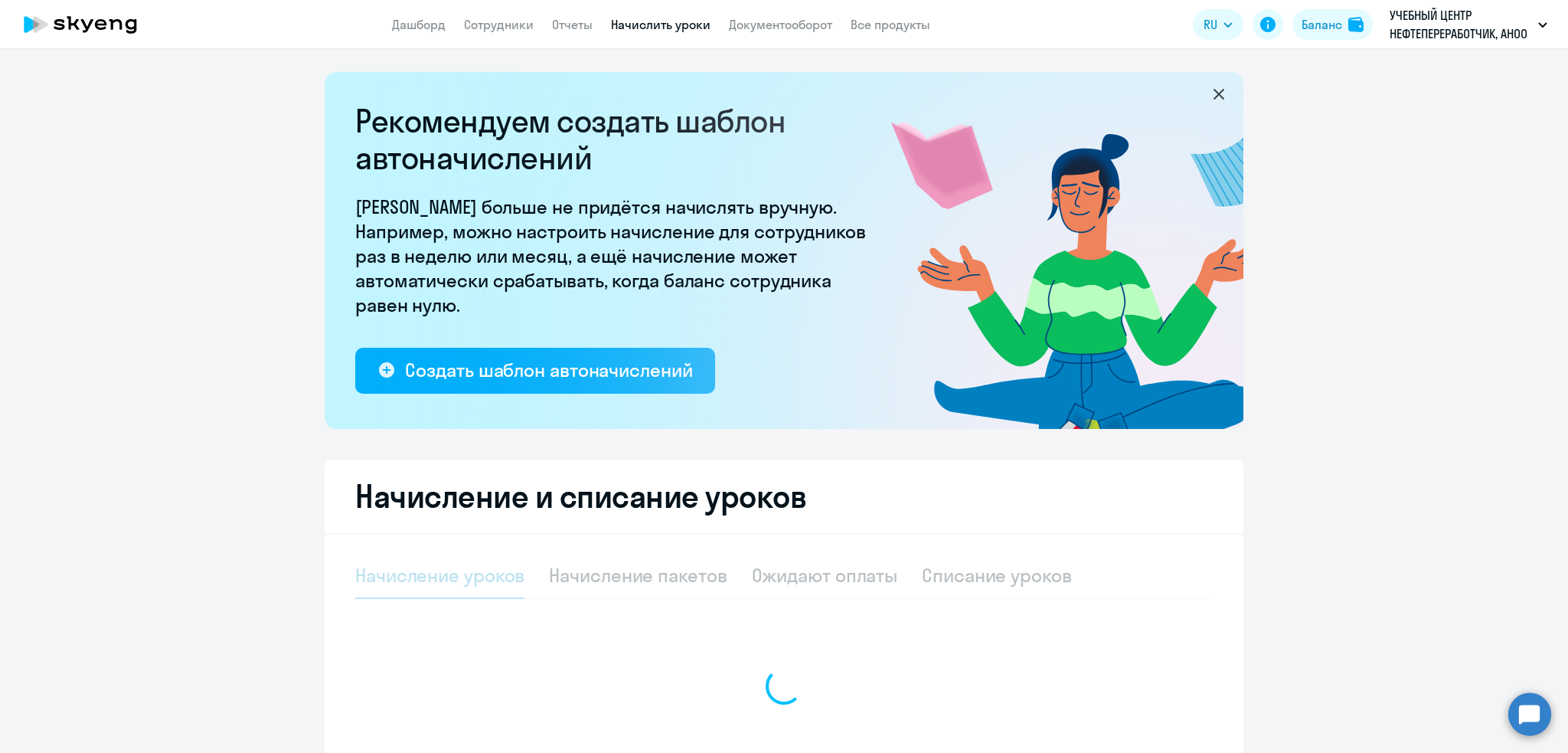
select select "10"
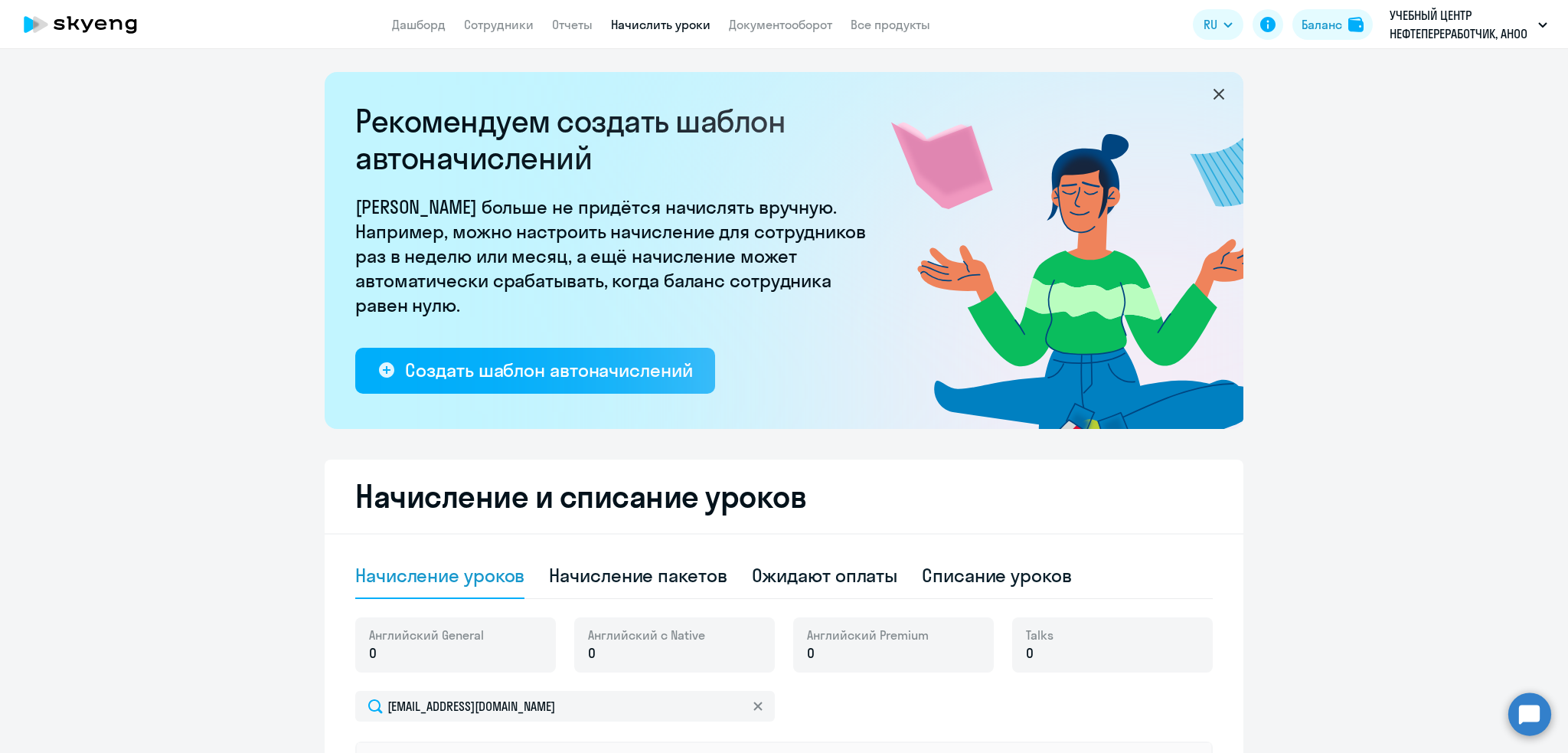
scroll to position [346, 0]
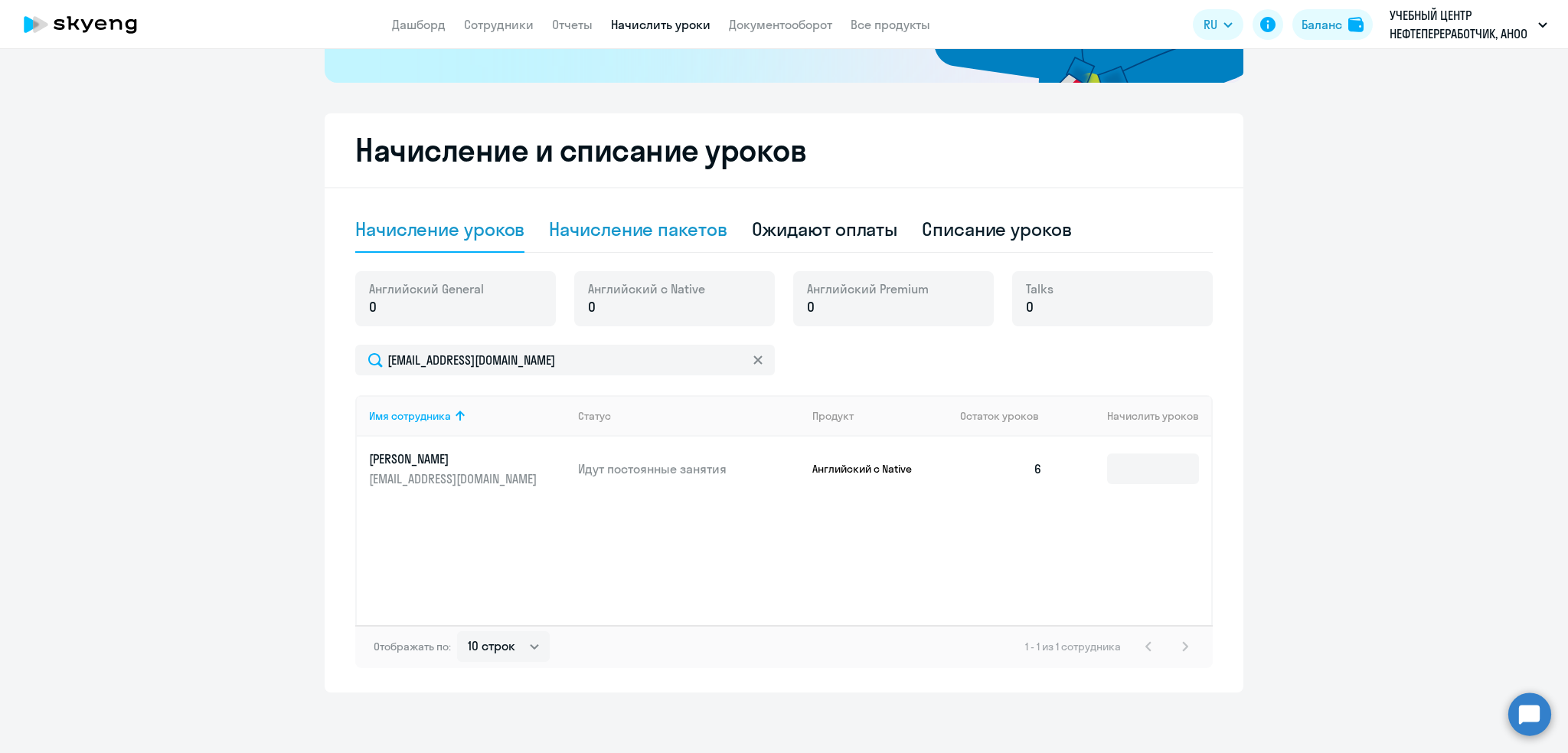
click at [681, 227] on div "Начисление пакетов" at bounding box center [637, 229] width 178 height 24
select select "10"
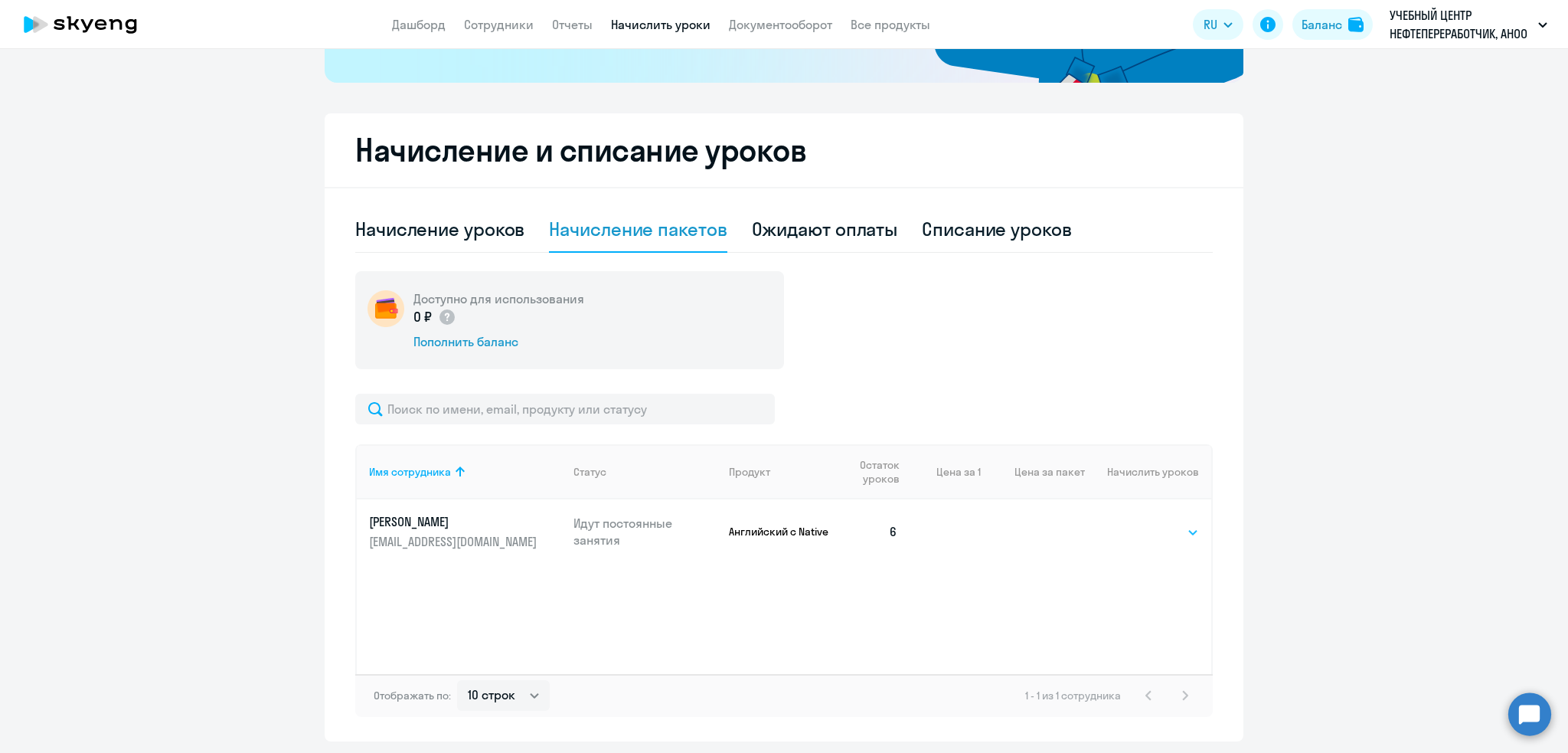
click at [1146, 530] on select "Выбрать 4 8 16 32 64 96 128" at bounding box center [1167, 533] width 63 height 19
select select "16"
click at [1136, 523] on select "Выбрать 4 8 16 32 64 96 128" at bounding box center [1167, 533] width 63 height 19
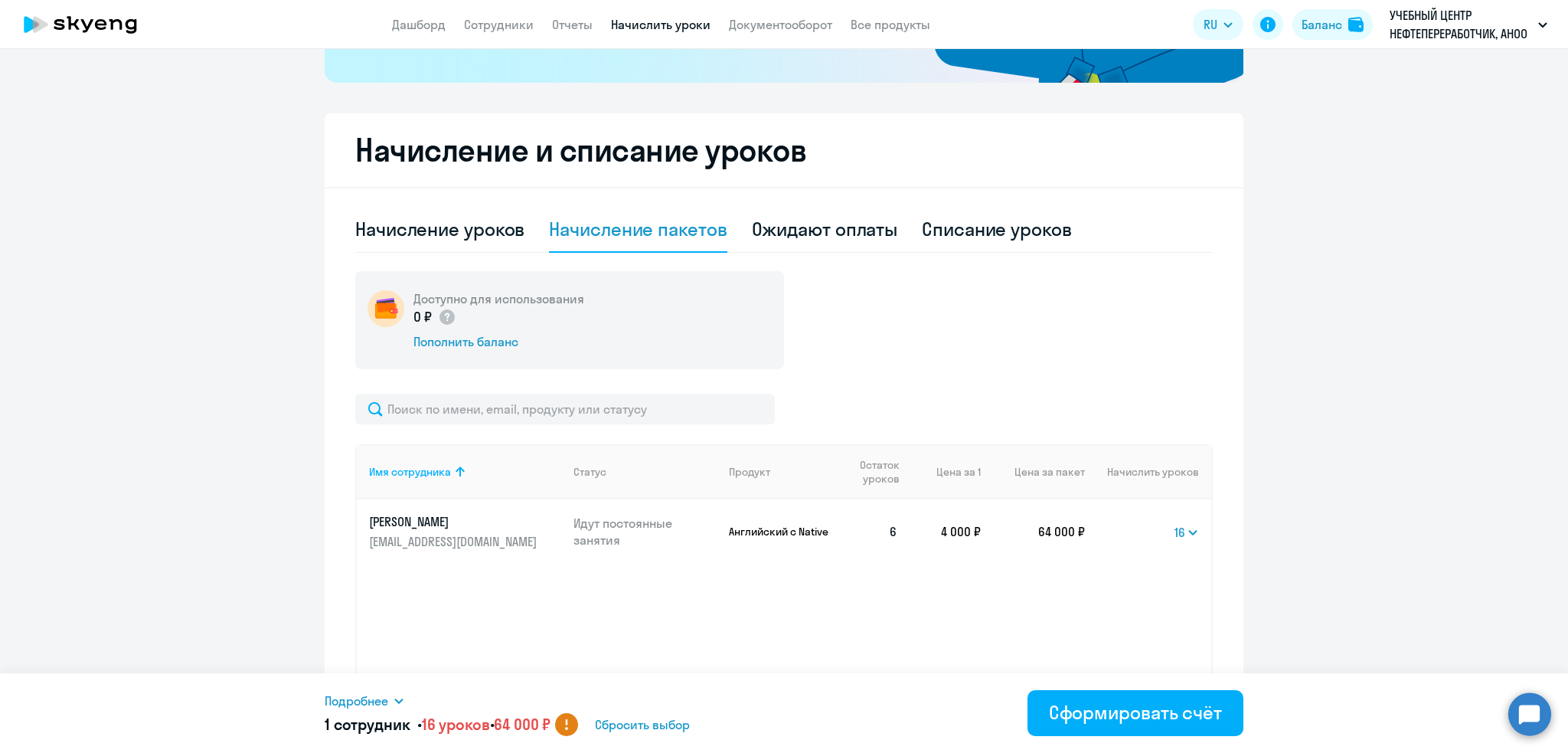
scroll to position [395, 0]
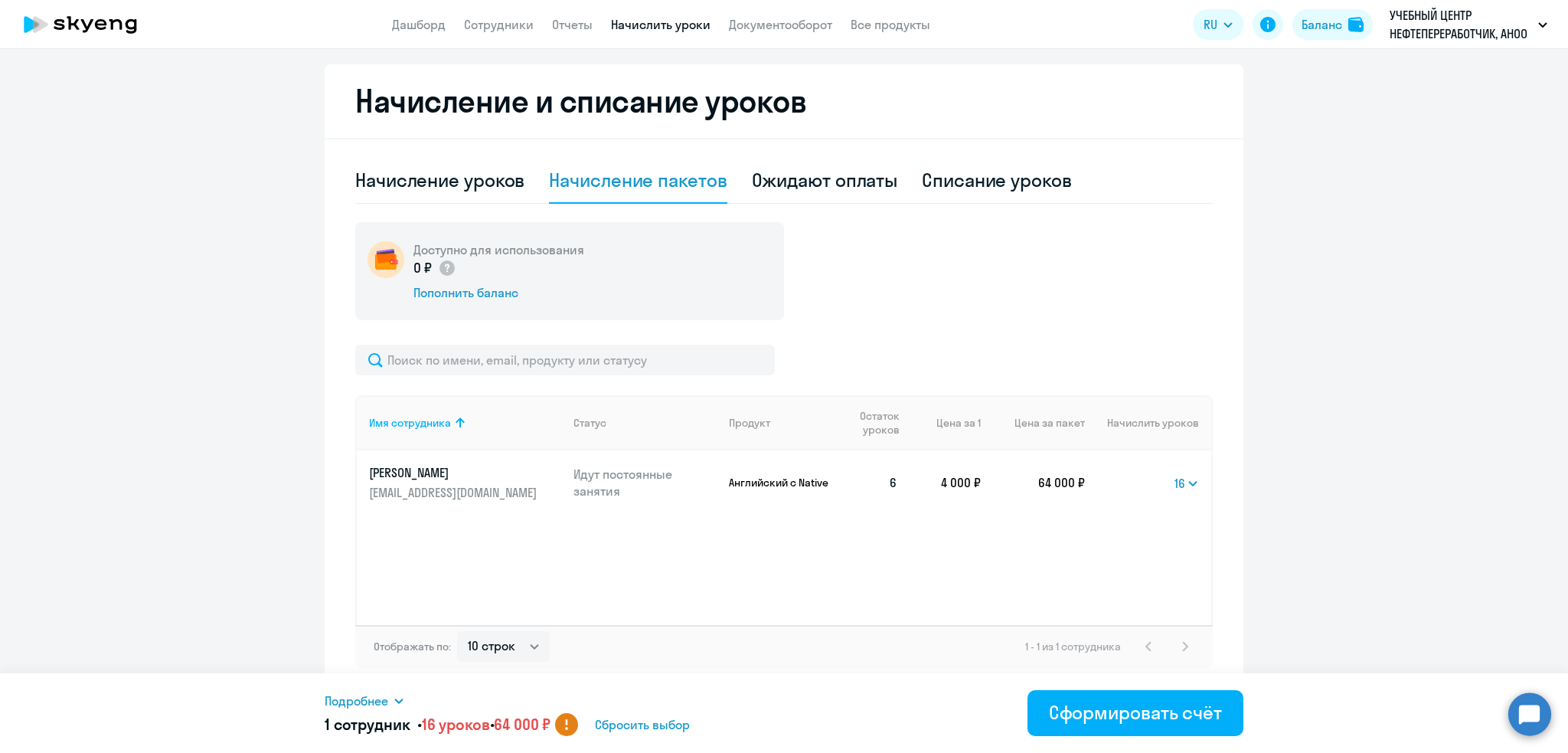
click at [578, 726] on circle at bounding box center [567, 724] width 23 height 23
click at [1111, 713] on div "Сформировать счёт" at bounding box center [1135, 712] width 173 height 24
click at [1103, 713] on div "Сформировать счёт" at bounding box center [1135, 712] width 173 height 24
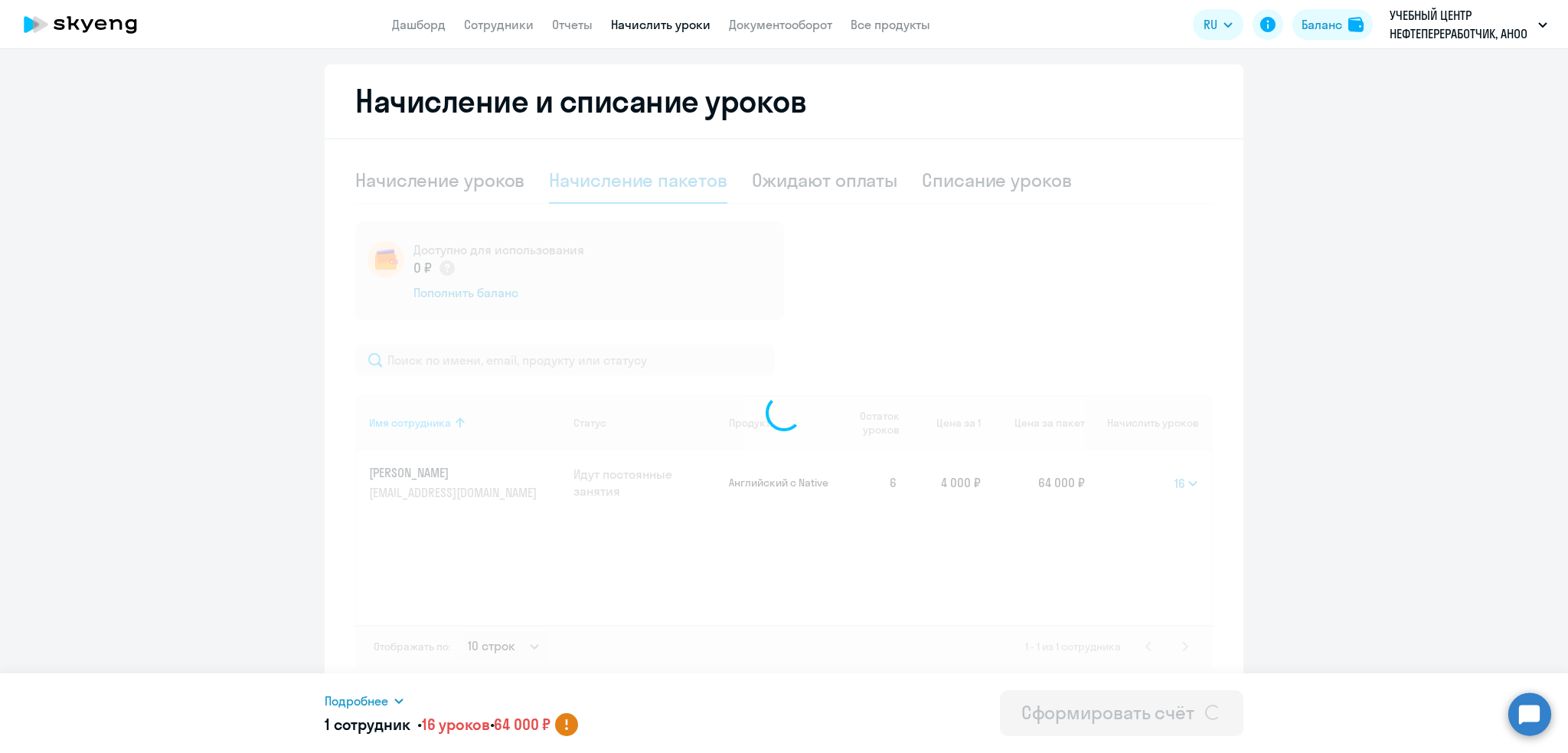
click at [1339, 460] on ng-component "Рекомендуем создать шаблон автоначислений Уроки больше не придётся начислять вр…" at bounding box center [784, 184] width 1568 height 1016
select select
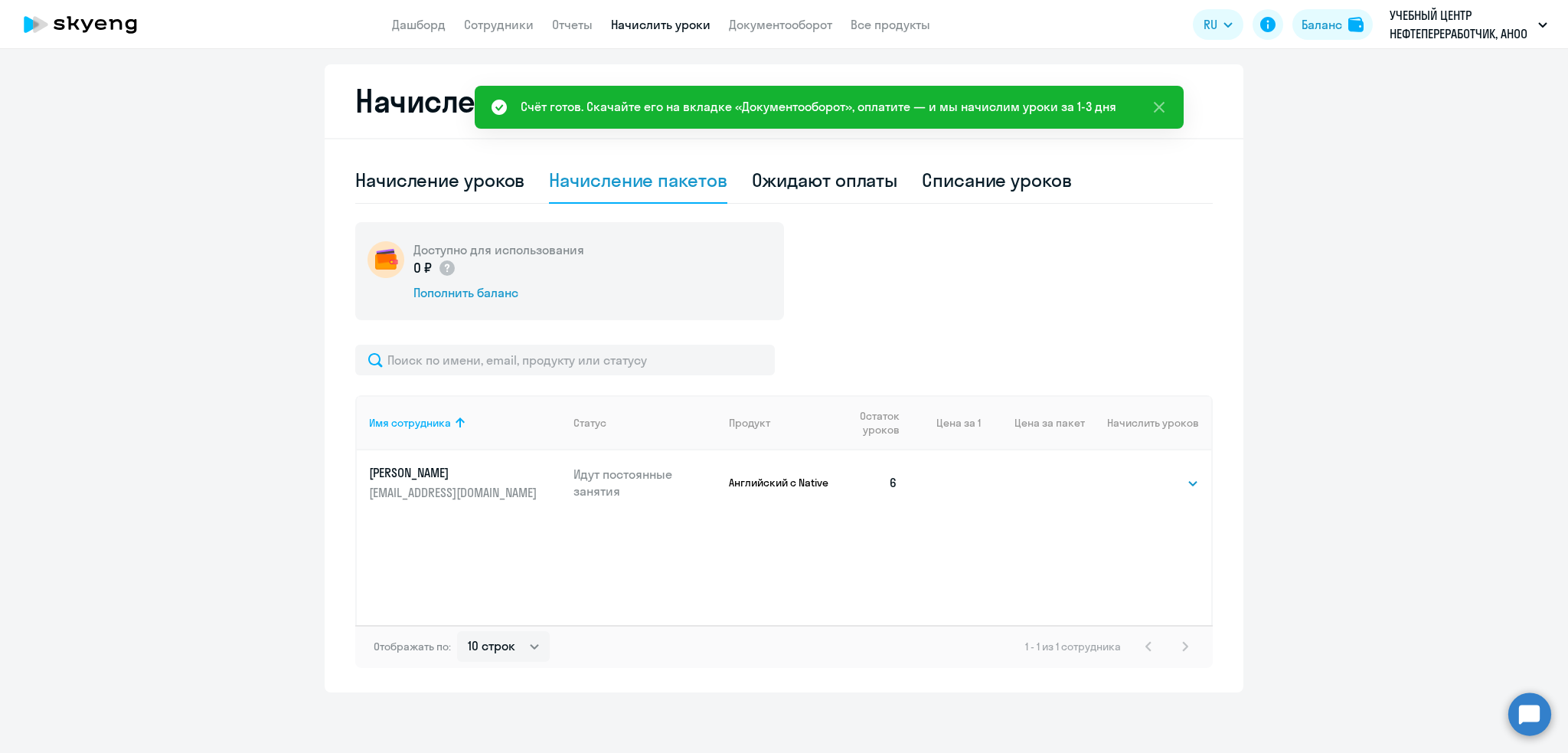
click at [1021, 103] on div "Счёт готов. Скачайте его на вкладке «Документооборот», оплатите — и мы начислим…" at bounding box center [818, 106] width 596 height 19
click at [1160, 108] on icon at bounding box center [1160, 107] width 19 height 19
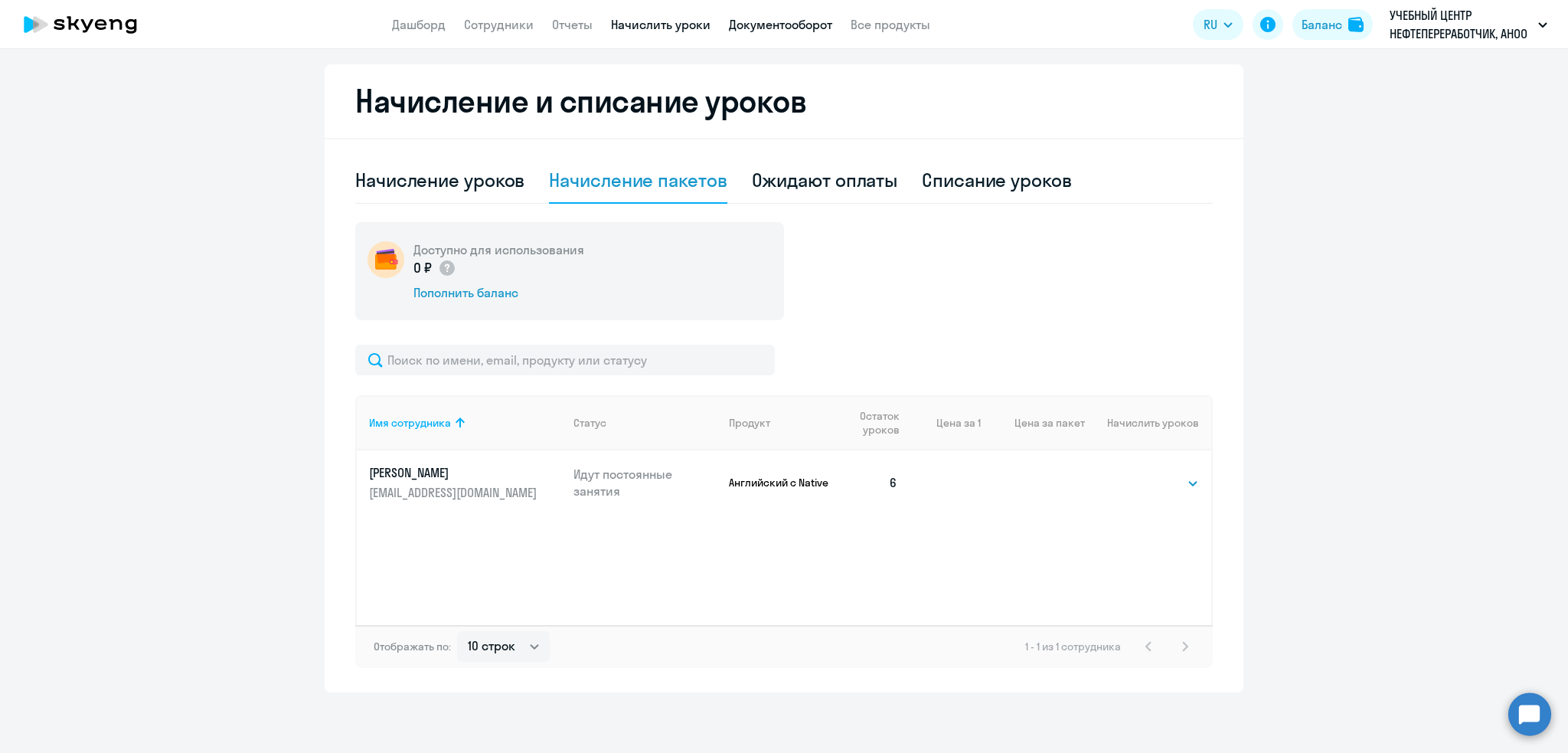
click at [761, 19] on link "Документооборот" at bounding box center [780, 24] width 104 height 15
